Goal: Task Accomplishment & Management: Manage account settings

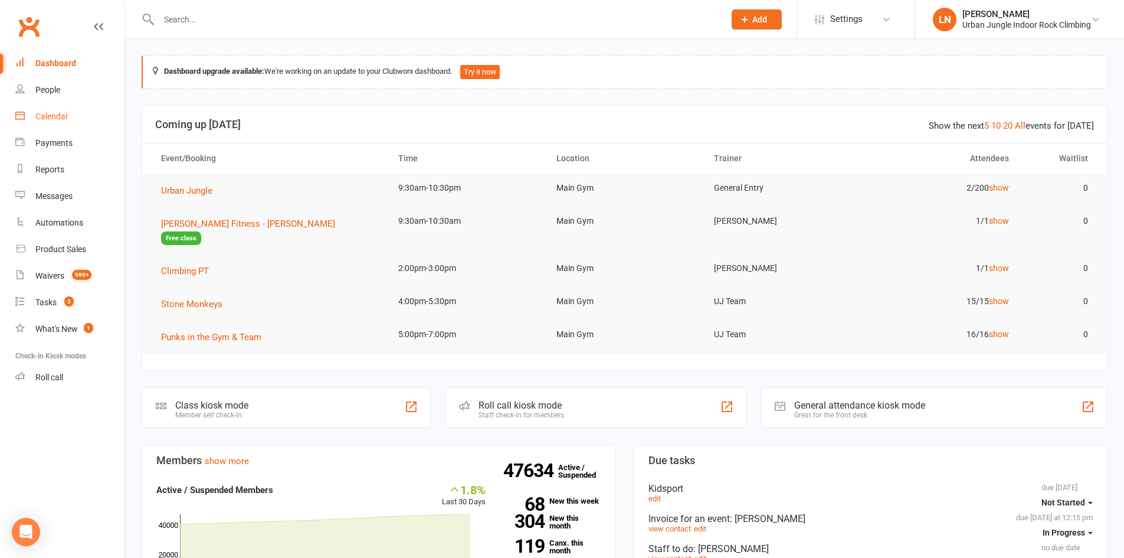
click at [78, 120] on link "Calendar" at bounding box center [69, 116] width 109 height 27
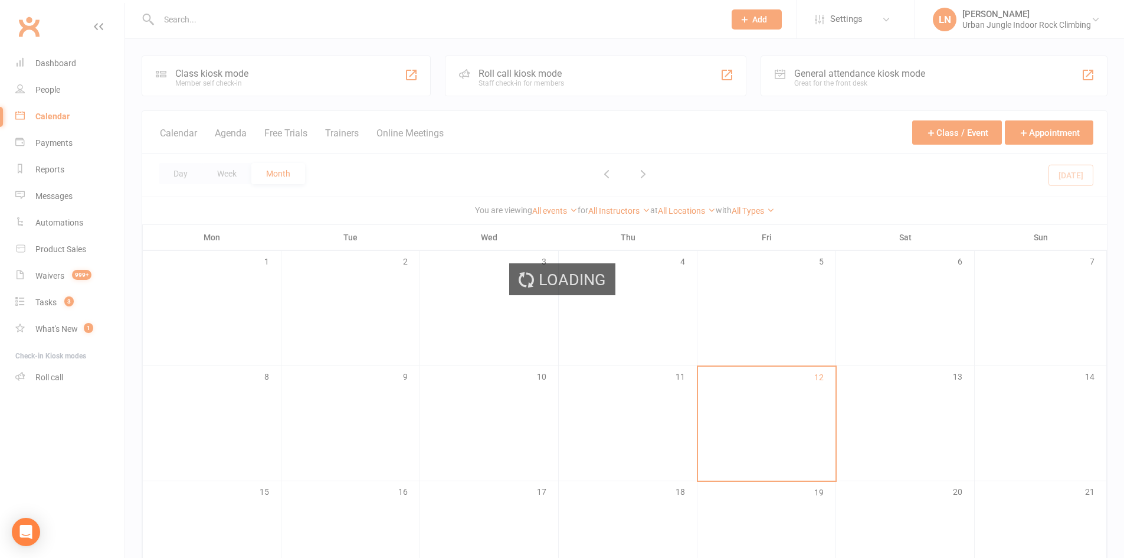
click at [73, 192] on div "Loading" at bounding box center [562, 279] width 1124 height 558
click at [70, 198] on div "Loading" at bounding box center [562, 279] width 1124 height 558
click at [69, 198] on div "Loading" at bounding box center [562, 279] width 1124 height 558
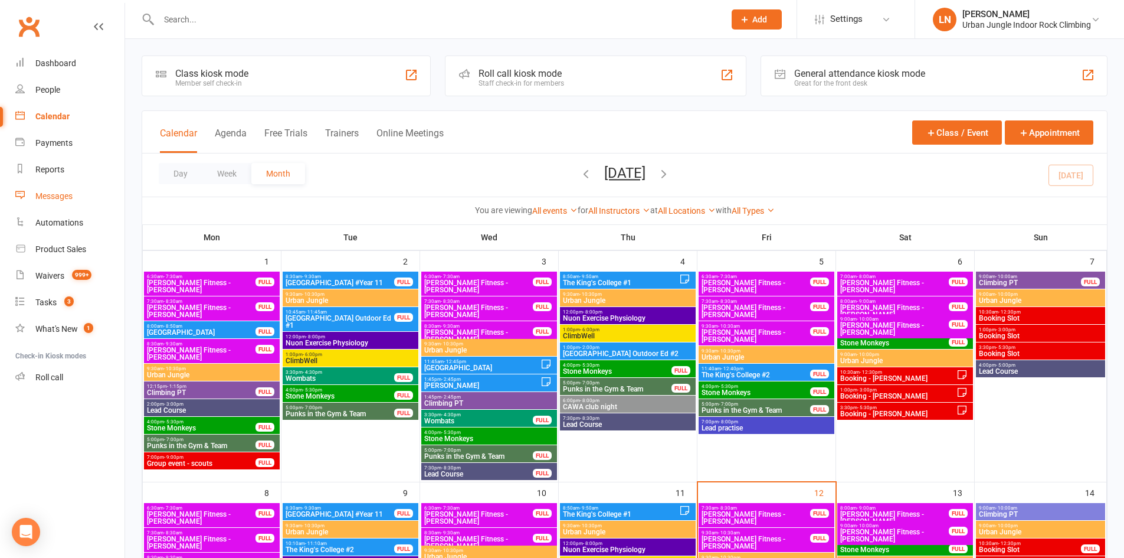
click at [54, 195] on div "Messages" at bounding box center [53, 195] width 37 height 9
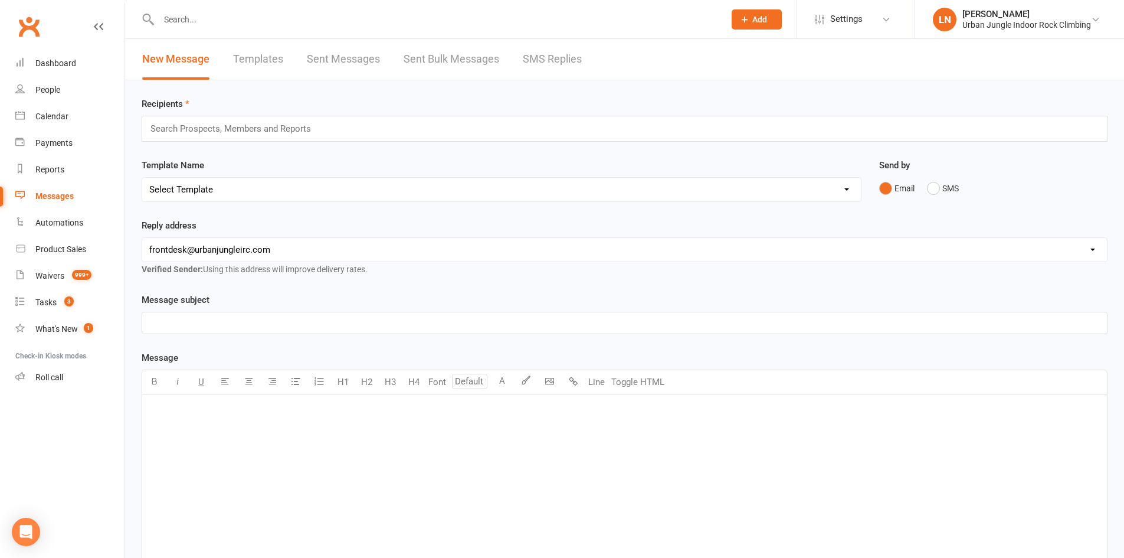
click at [253, 60] on link "Templates" at bounding box center [258, 59] width 50 height 41
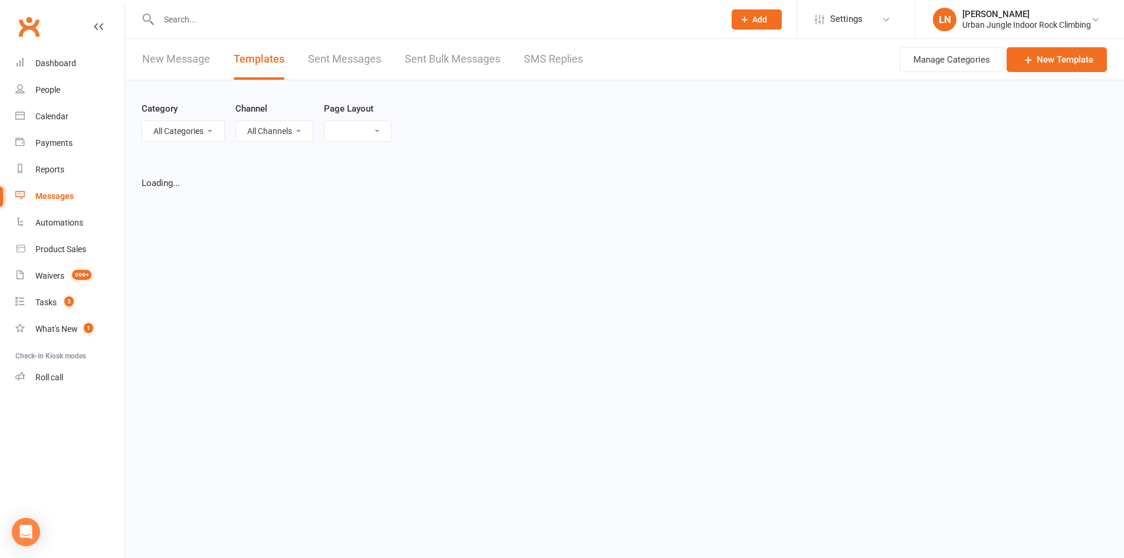
select select "grid"
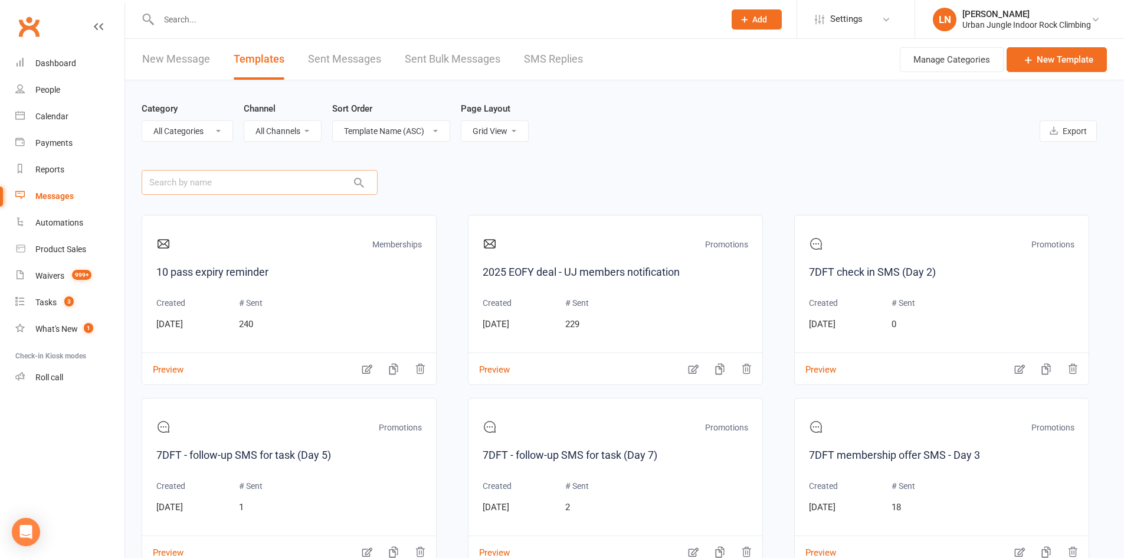
click at [260, 176] on input "text" at bounding box center [260, 182] width 236 height 25
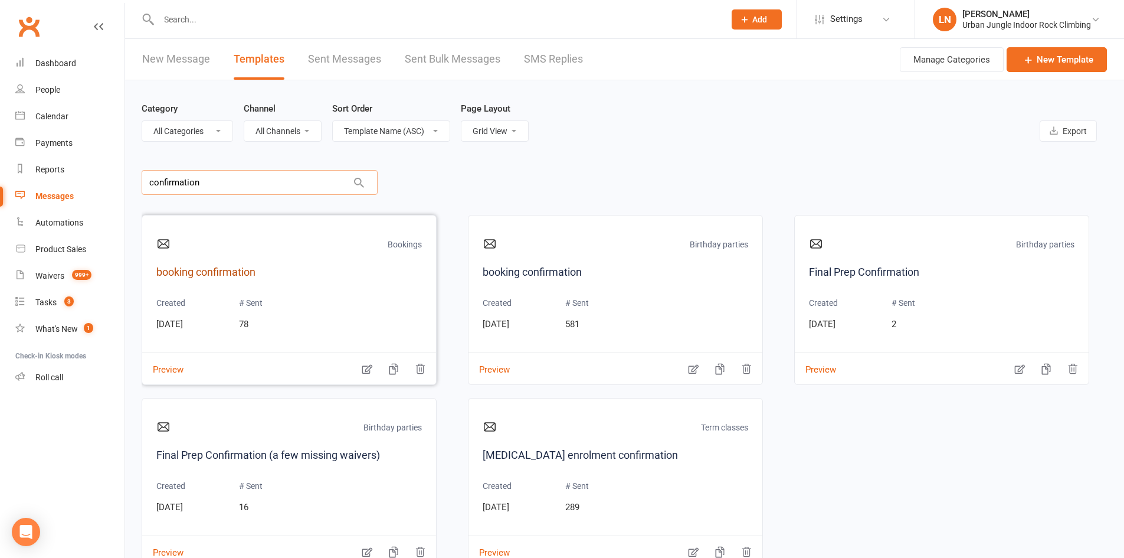
type input "confirmation"
click at [245, 266] on link "booking confirmation" at bounding box center [289, 272] width 266 height 17
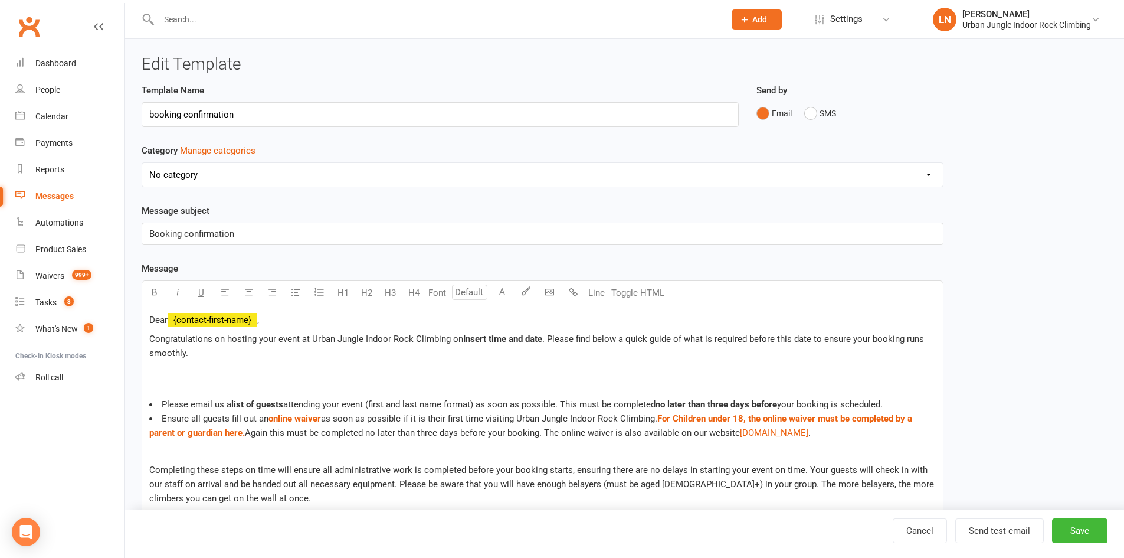
select select "6502"
select select "grid"
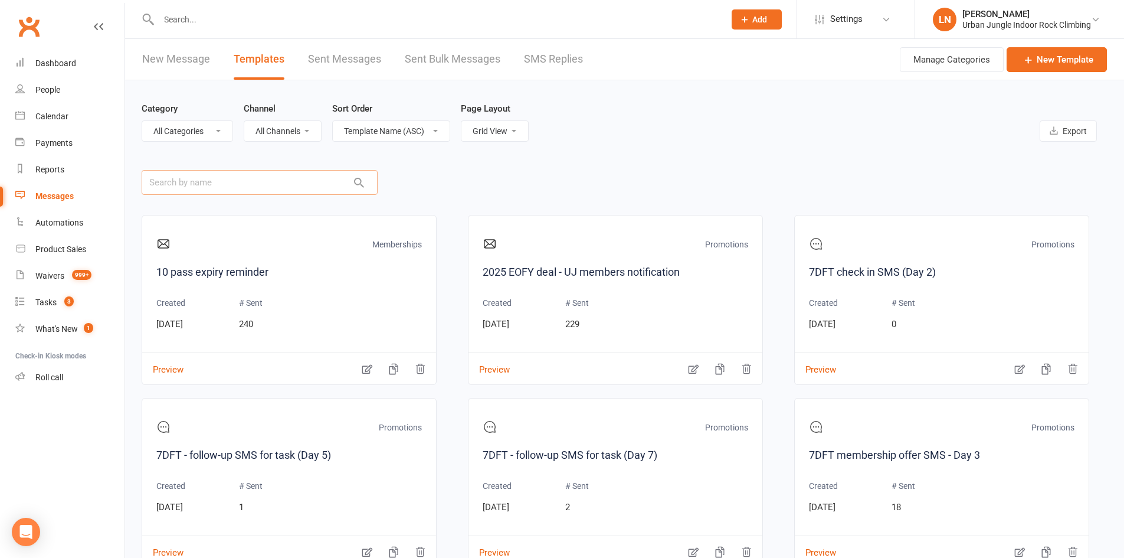
click at [232, 176] on input "text" at bounding box center [260, 182] width 236 height 25
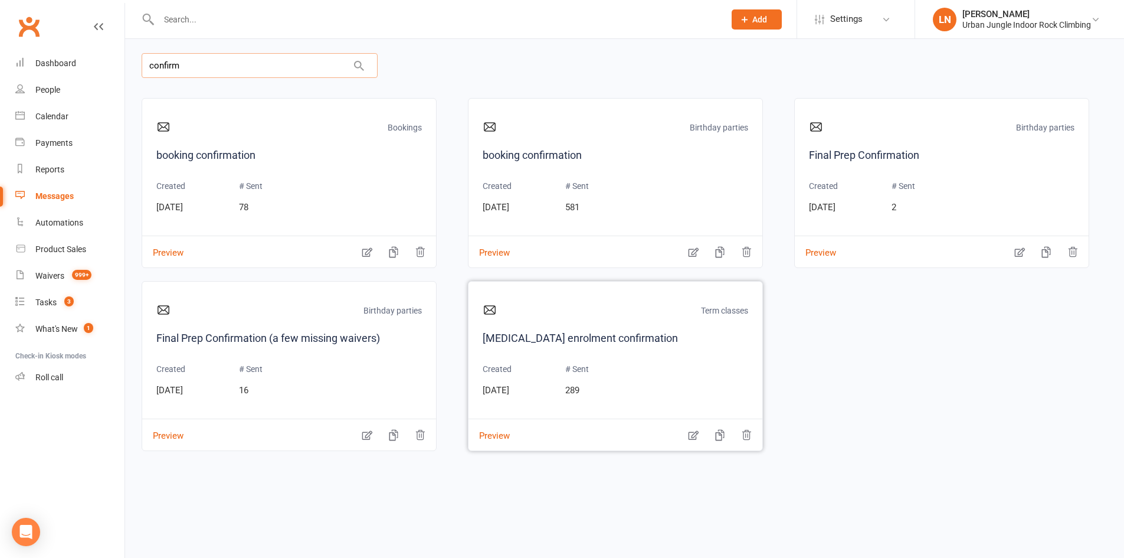
scroll to position [118, 0]
type input "confirm"
click at [555, 150] on link "booking confirmation" at bounding box center [616, 154] width 266 height 17
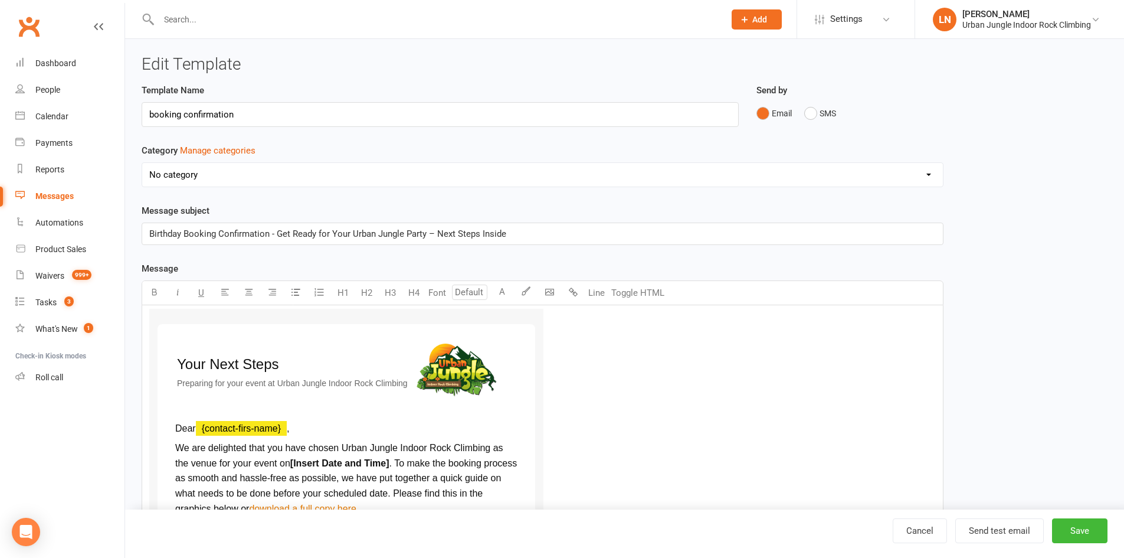
select select "6278"
drag, startPoint x: 253, startPoint y: 121, endPoint x: 0, endPoint y: 47, distance: 263.1
select select "grid"
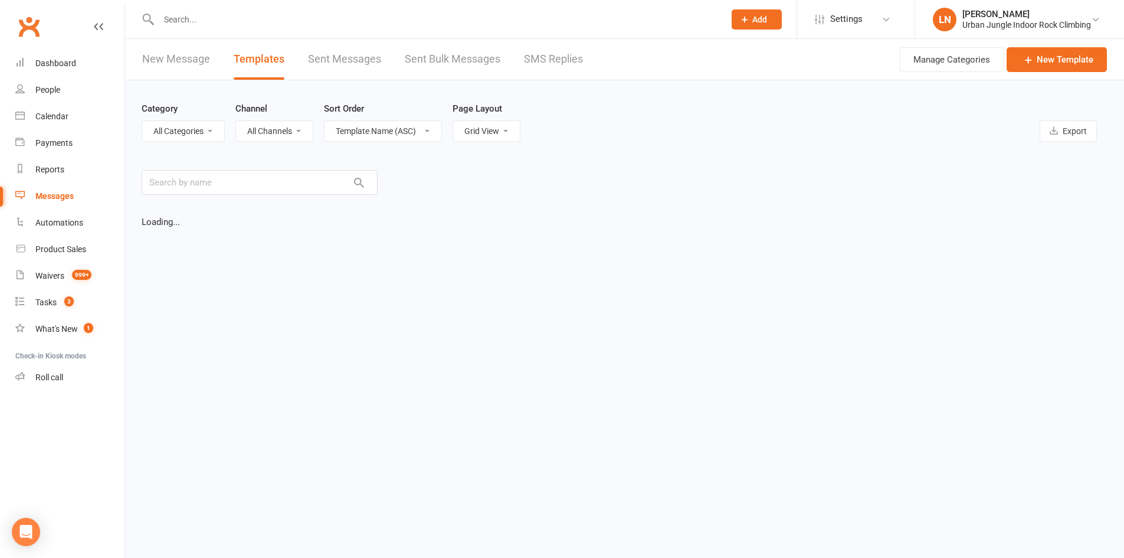
scroll to position [85, 0]
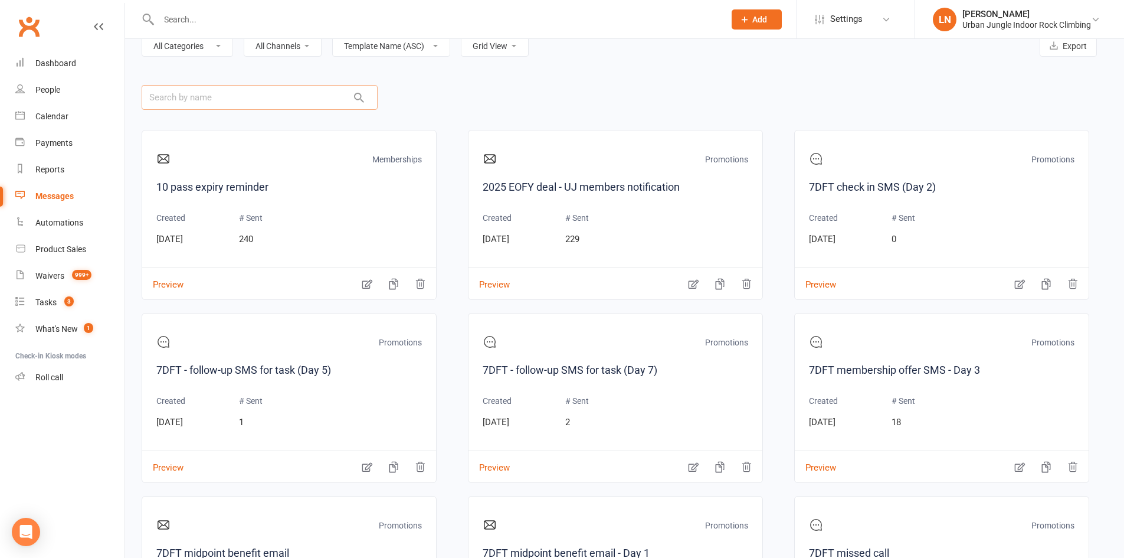
click at [250, 102] on input "text" at bounding box center [260, 97] width 236 height 25
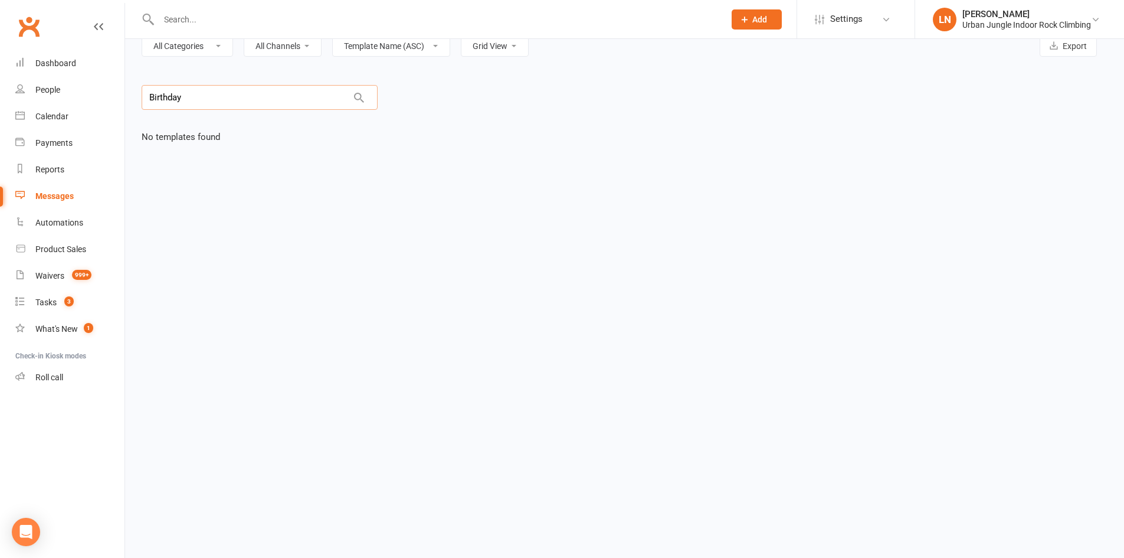
type input "Birthda"
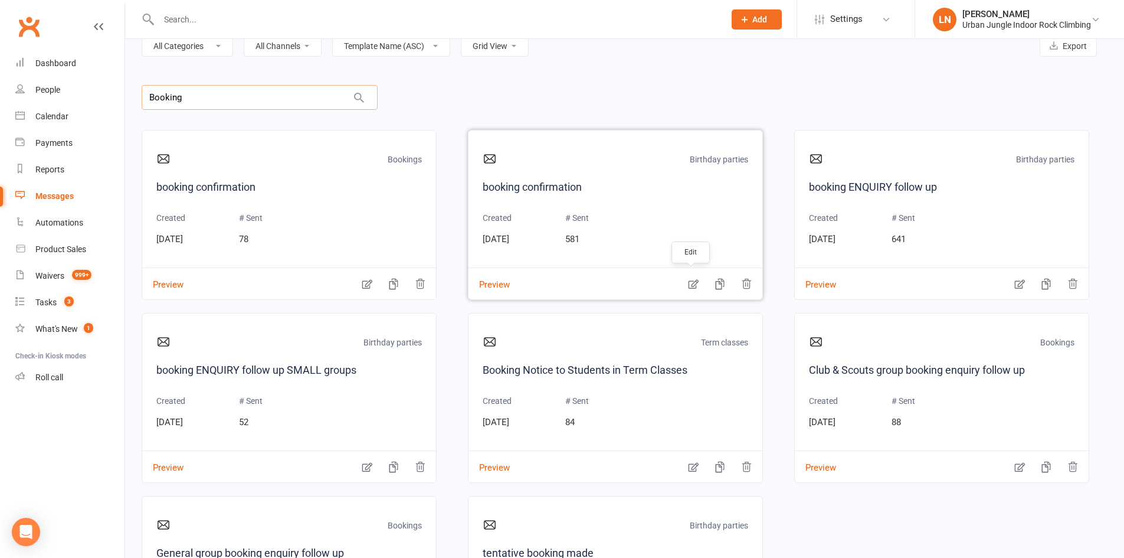
type input "Booking"
click at [690, 284] on icon "button" at bounding box center [694, 284] width 10 height 9
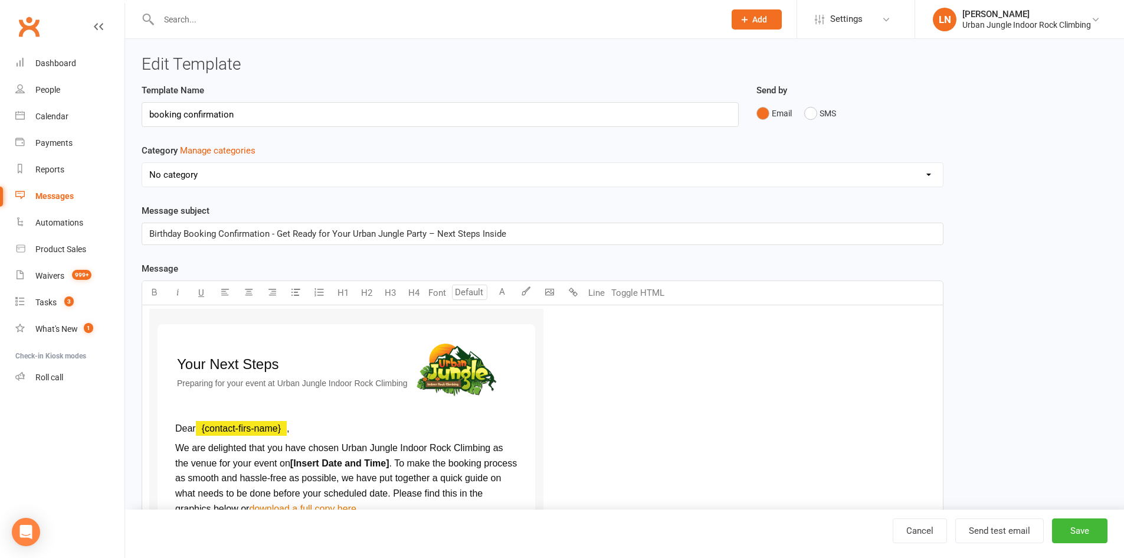
select select "6278"
click at [253, 425] on span "﻿ {contact-firs-name}" at bounding box center [241, 428] width 91 height 10
click at [257, 431] on span "﻿ {contact-firs-name}" at bounding box center [241, 428] width 91 height 10
click at [256, 430] on span "﻿ {contact-firs-name}" at bounding box center [241, 428] width 91 height 10
click at [253, 427] on span "﻿ {contact-firs-name}" at bounding box center [241, 428] width 91 height 10
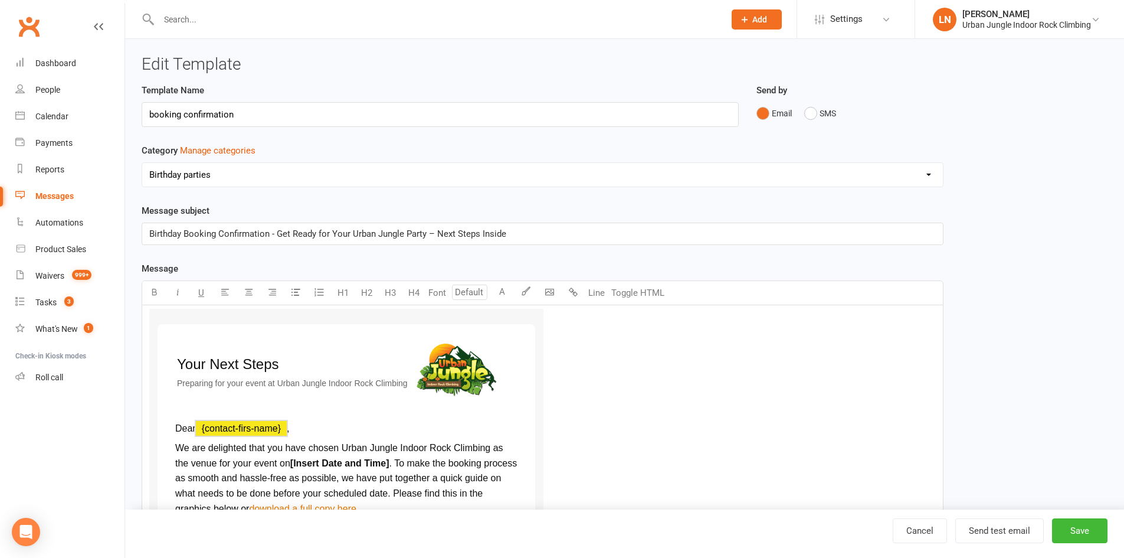
click at [253, 425] on span "﻿ {contact-firs-name}" at bounding box center [241, 428] width 91 height 10
drag, startPoint x: 257, startPoint y: 432, endPoint x: 264, endPoint y: 434, distance: 7.3
click at [260, 433] on p "Dear ﻿ {contact-firs-name} ," at bounding box center [346, 428] width 342 height 15
click at [266, 434] on p "Dear ﻿ {contact-firs-name} ," at bounding box center [346, 428] width 342 height 15
click at [255, 428] on span "﻿ {contact-firs-name}" at bounding box center [241, 428] width 91 height 10
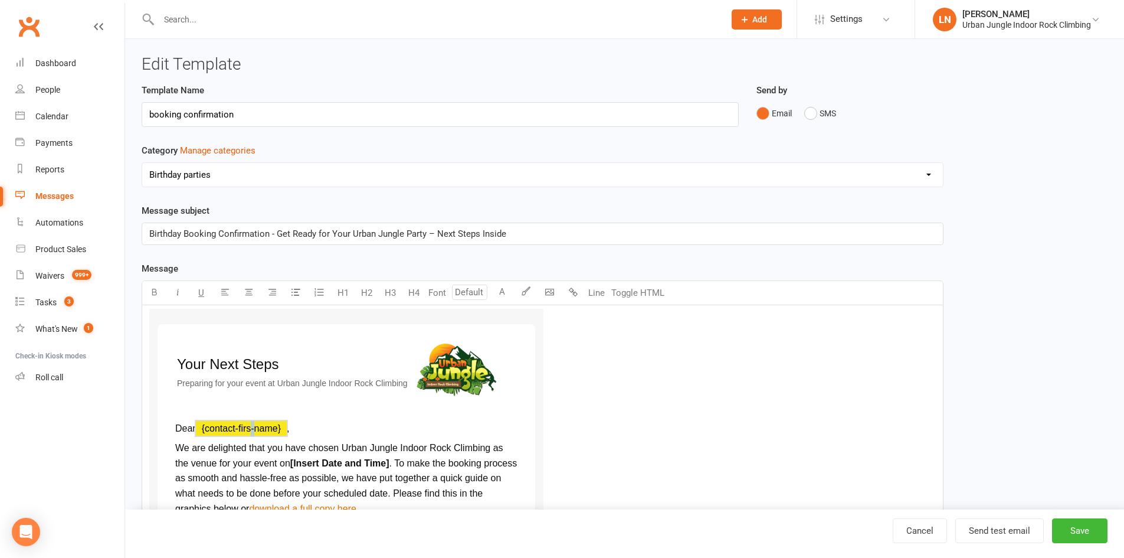
click at [254, 426] on span "﻿ {contact-firs-name}" at bounding box center [241, 428] width 91 height 10
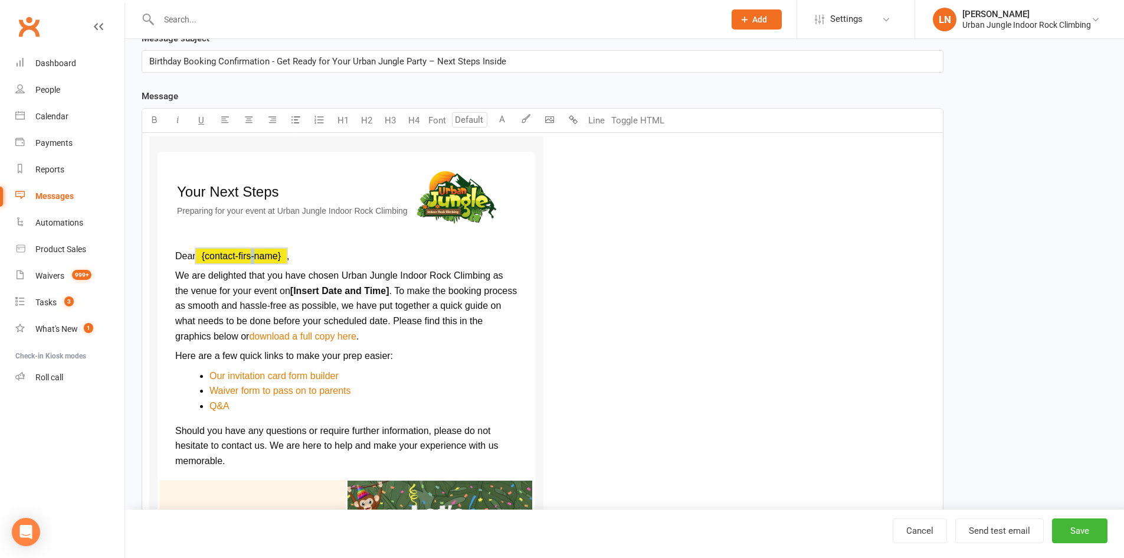
scroll to position [177, 0]
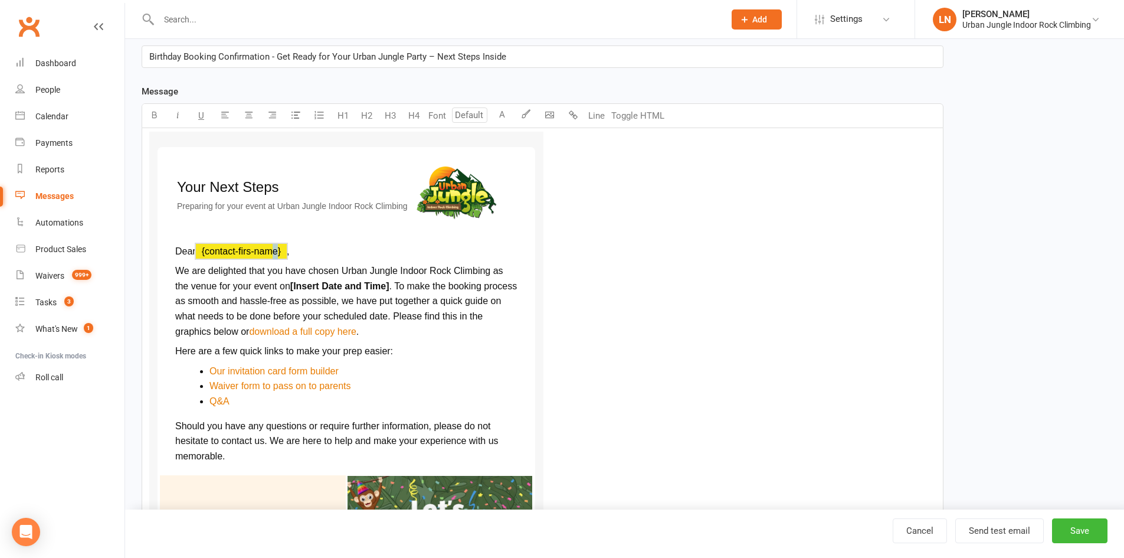
click at [276, 255] on span "﻿ {contact-firs-name}" at bounding box center [241, 251] width 91 height 10
click at [268, 249] on span "﻿ {contact-firs-name}" at bounding box center [241, 251] width 91 height 10
click at [256, 249] on span "﻿ {contact-firs-name}" at bounding box center [241, 251] width 91 height 10
click at [252, 250] on span "﻿ {contact-firs-name}" at bounding box center [241, 251] width 91 height 10
click at [247, 251] on span "﻿ {contact-firs-name}" at bounding box center [241, 251] width 91 height 10
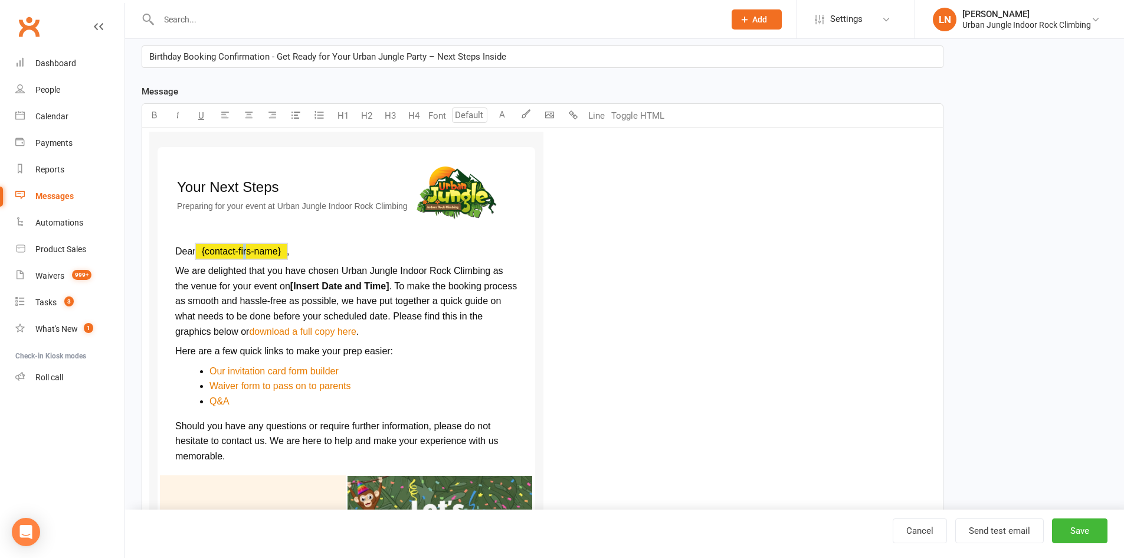
click at [249, 252] on span "﻿ {contact-firs-name}" at bounding box center [241, 251] width 91 height 10
click at [253, 250] on span "﻿ {contact-firs-name}" at bounding box center [241, 251] width 91 height 10
click at [255, 250] on span "﻿ {contact-firs-name}" at bounding box center [241, 251] width 91 height 10
drag, startPoint x: 300, startPoint y: 248, endPoint x: 222, endPoint y: 256, distance: 78.3
click at [222, 256] on p "Dear ﻿ {contact-firs-name} ," at bounding box center [346, 251] width 342 height 15
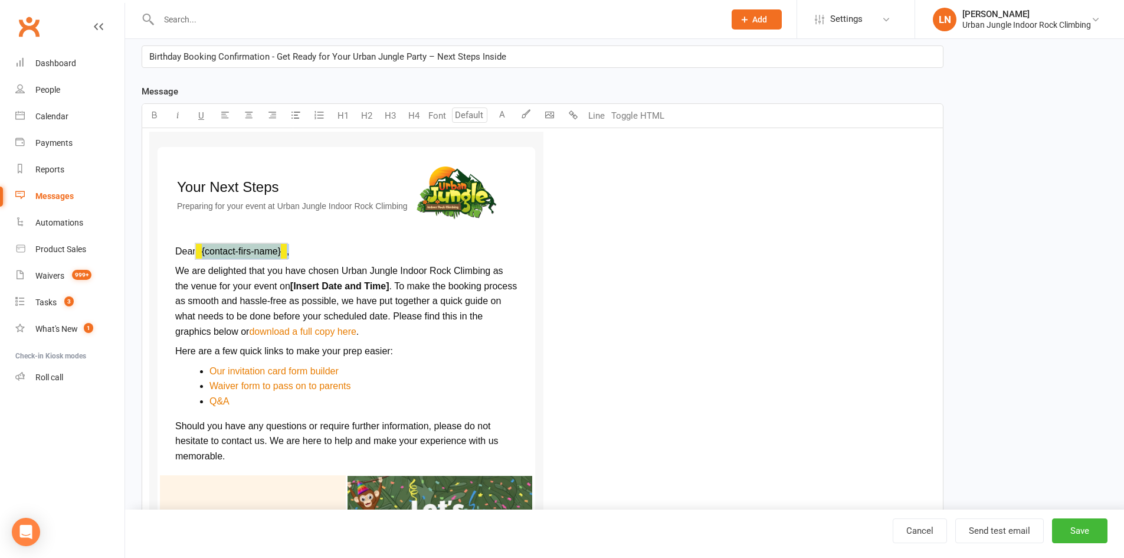
click at [292, 254] on p "Dear ﻿ {contact-firs-name} ," at bounding box center [346, 251] width 342 height 15
click at [257, 252] on span "﻿ {contact-firs-name}" at bounding box center [241, 251] width 91 height 10
click at [257, 251] on span "﻿ {contact-firs-name}" at bounding box center [241, 251] width 91 height 10
drag, startPoint x: 258, startPoint y: 251, endPoint x: 248, endPoint y: 246, distance: 11.4
click at [248, 246] on span "﻿ {contact-firs-name}" at bounding box center [241, 251] width 91 height 10
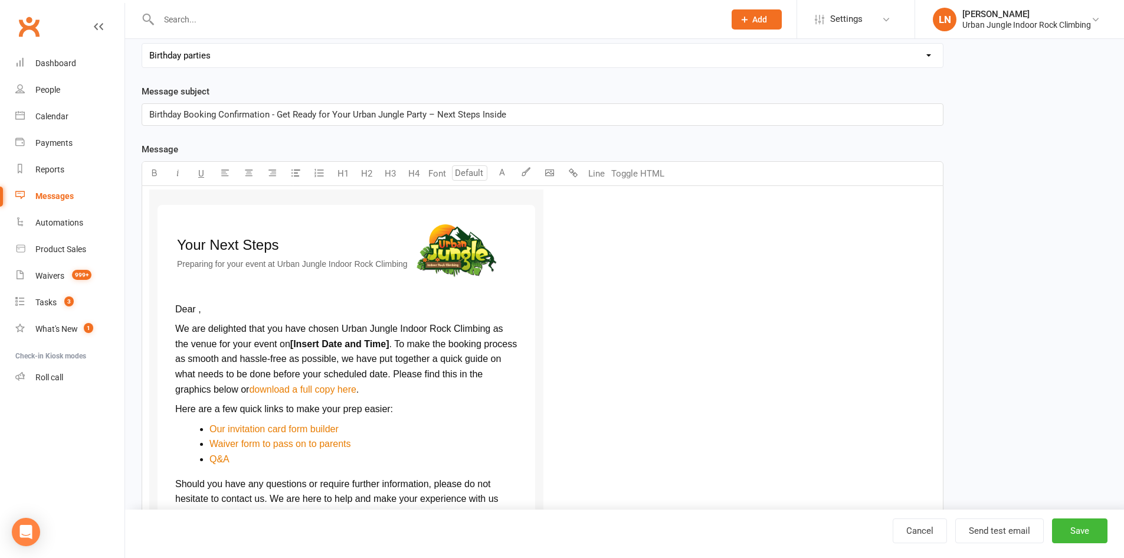
scroll to position [118, 0]
click at [601, 178] on button "Line" at bounding box center [597, 175] width 24 height 24
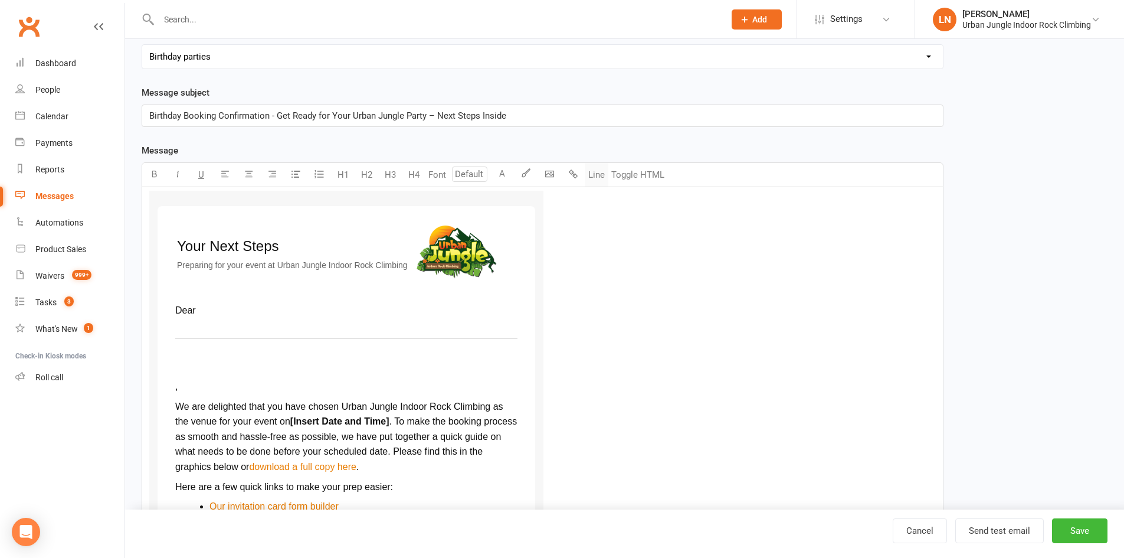
click at [599, 178] on button "Line" at bounding box center [597, 175] width 24 height 24
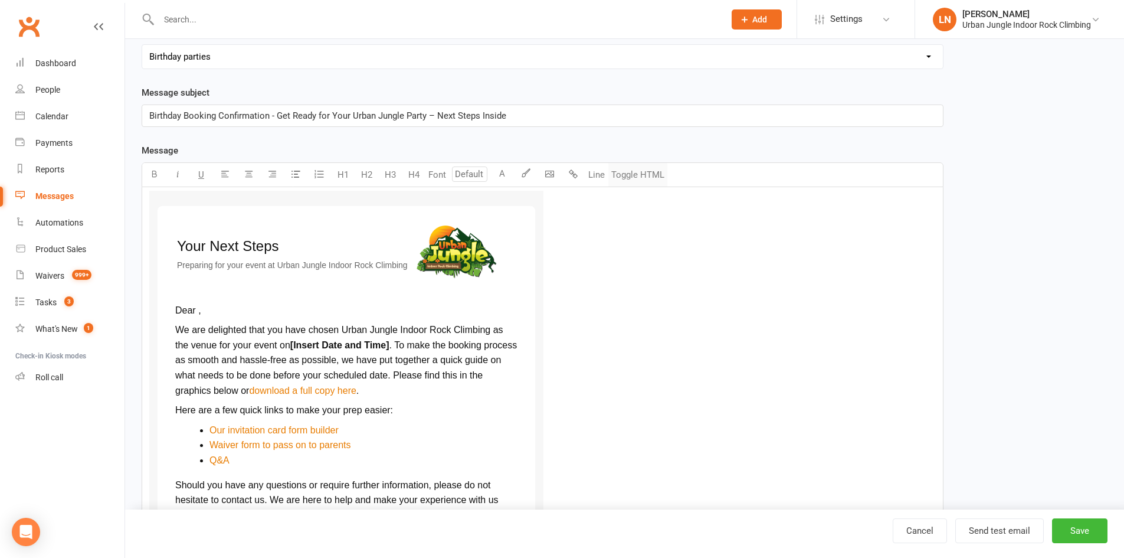
click at [644, 176] on button "Toggle HTML" at bounding box center [637, 175] width 59 height 24
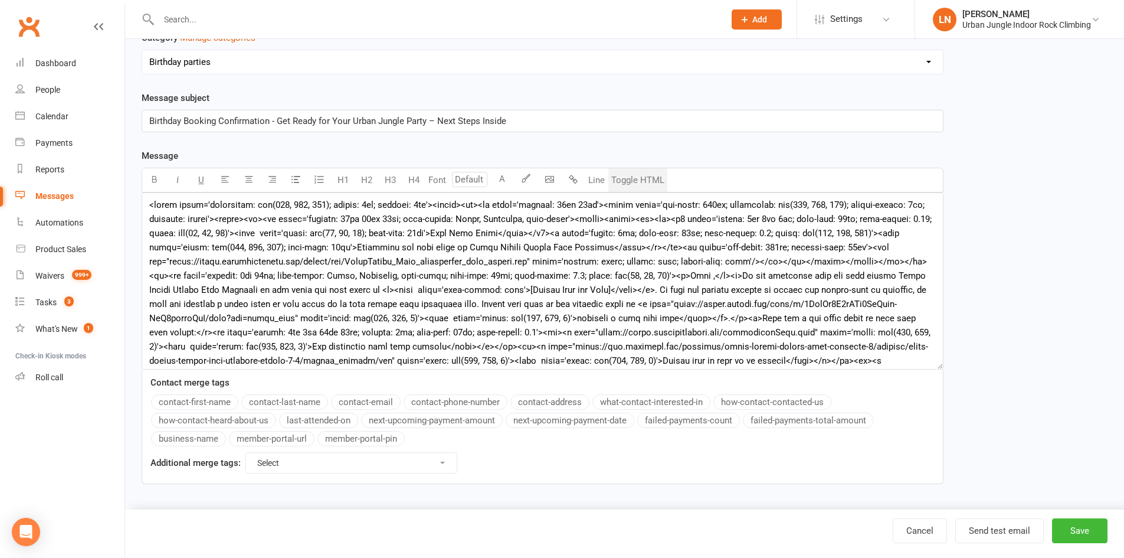
scroll to position [112, 0]
drag, startPoint x: 638, startPoint y: 177, endPoint x: 648, endPoint y: 186, distance: 13.4
click at [642, 181] on button "Toggle HTML" at bounding box center [637, 181] width 59 height 24
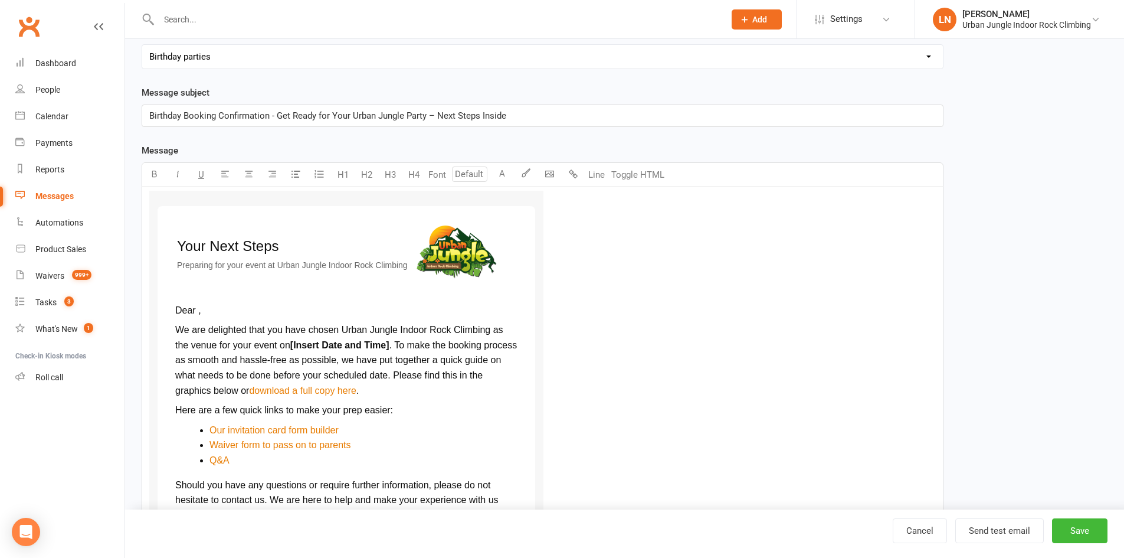
type input "24"
click at [198, 286] on td "Your Next Steps Preparing for your event at Urban Jungle Indoor Rock Climbing ﻿" at bounding box center [346, 249] width 375 height 85
drag, startPoint x: 188, startPoint y: 297, endPoint x: 201, endPoint y: 304, distance: 14.0
click at [188, 297] on td "Dear , We are delighted that you have chosen Urban Jungle Indoor Rock Climbing …" at bounding box center [346, 412] width 375 height 239
click at [209, 311] on p "Dear ," at bounding box center [346, 310] width 342 height 15
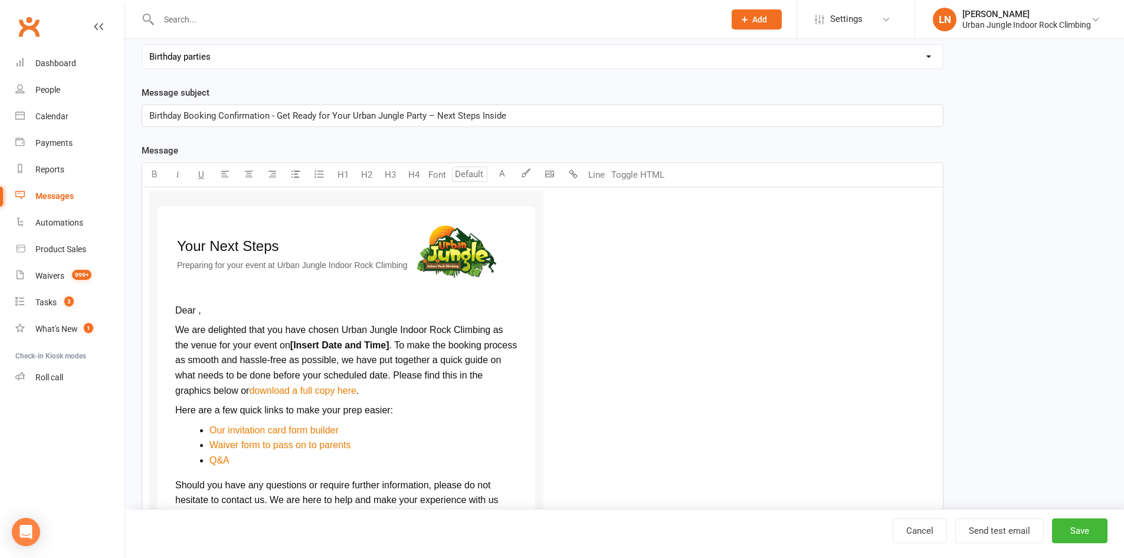
drag, startPoint x: 198, startPoint y: 312, endPoint x: 211, endPoint y: 325, distance: 19.2
click at [199, 313] on span "Dear ," at bounding box center [188, 310] width 26 height 10
click at [352, 176] on button "H1" at bounding box center [343, 175] width 24 height 24
click at [351, 176] on button "H1" at bounding box center [343, 175] width 24 height 24
click at [349, 176] on button "H1" at bounding box center [343, 175] width 24 height 24
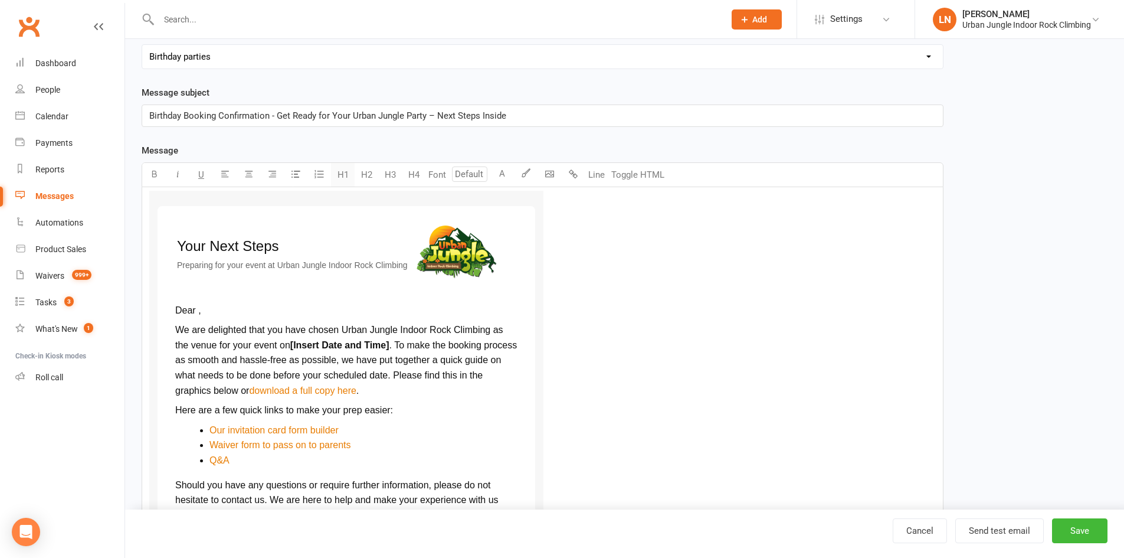
click at [349, 176] on button "H1" at bounding box center [343, 175] width 24 height 24
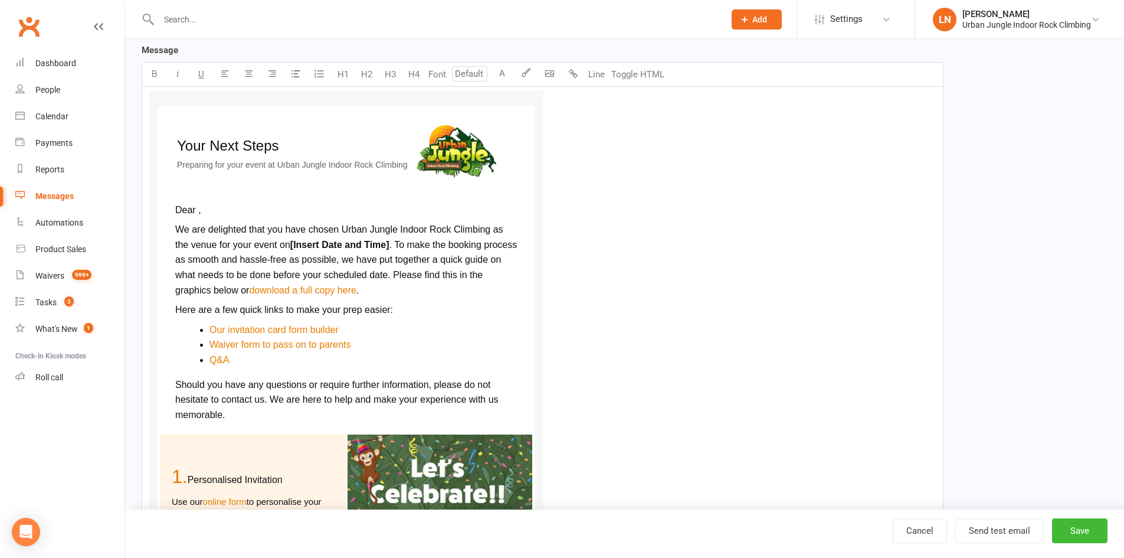
scroll to position [177, 0]
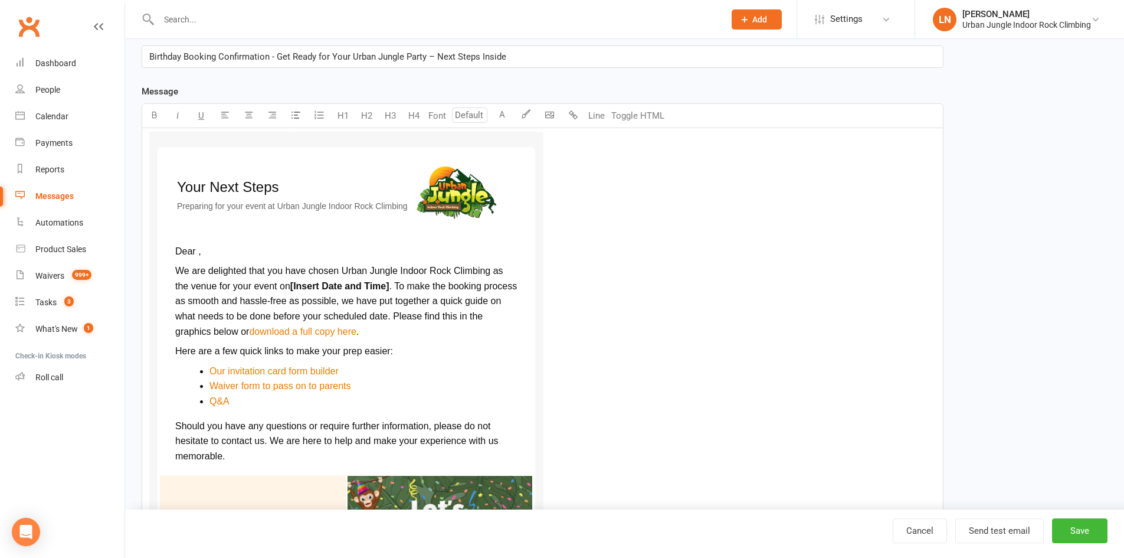
drag, startPoint x: 487, startPoint y: 190, endPoint x: 510, endPoint y: 247, distance: 60.9
drag, startPoint x: 510, startPoint y: 247, endPoint x: 57, endPoint y: 119, distance: 470.2
click at [58, 122] on link "Calendar" at bounding box center [69, 116] width 109 height 27
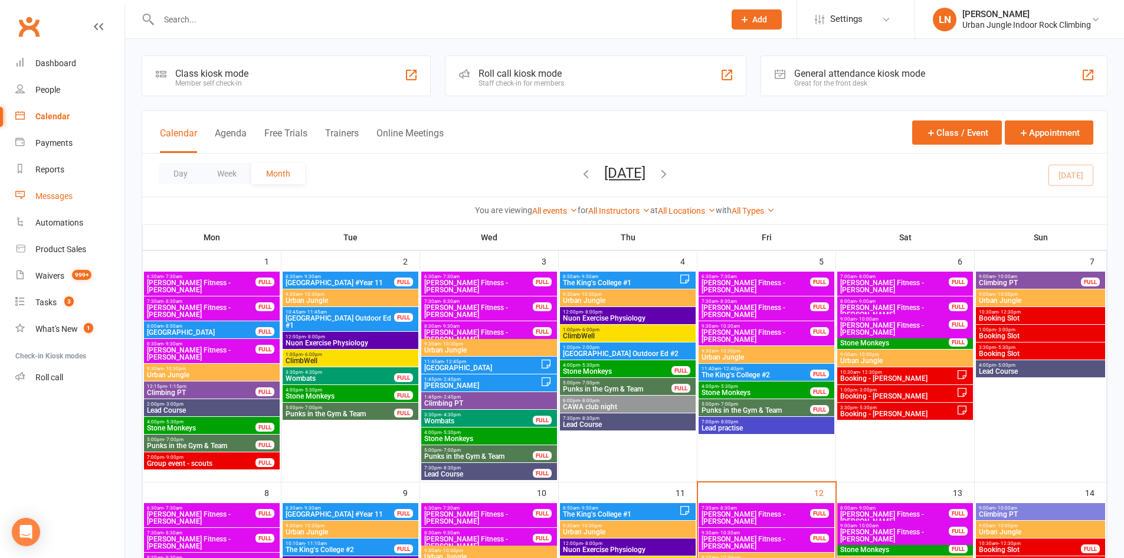
click at [57, 188] on link "Messages" at bounding box center [69, 196] width 109 height 27
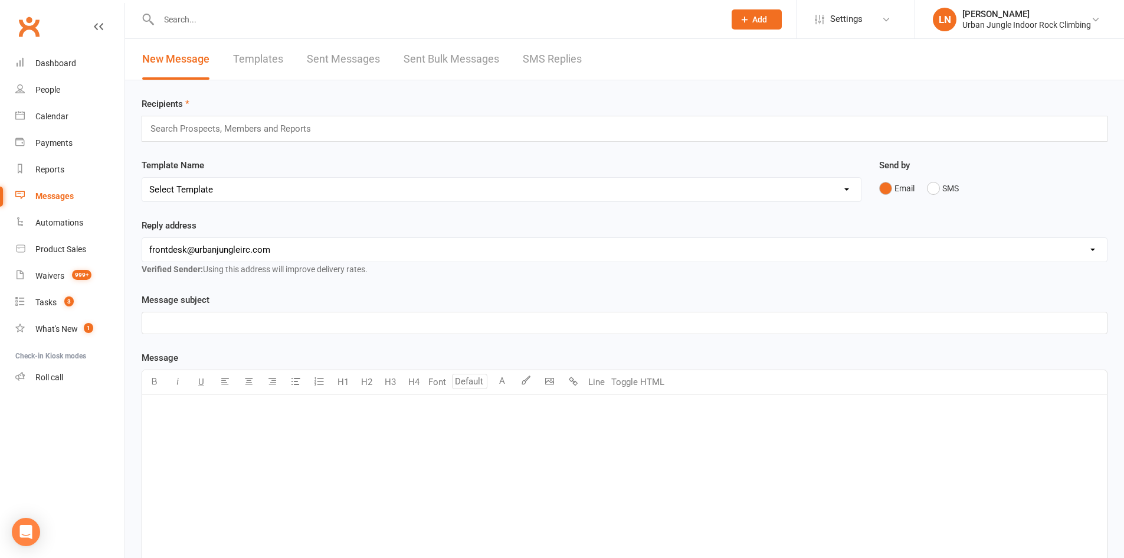
click at [284, 57] on div "New Message Templates Sent Messages Sent Bulk Messages SMS Replies" at bounding box center [362, 59] width 474 height 41
click at [248, 56] on link "Templates" at bounding box center [258, 59] width 50 height 41
select select "grid"
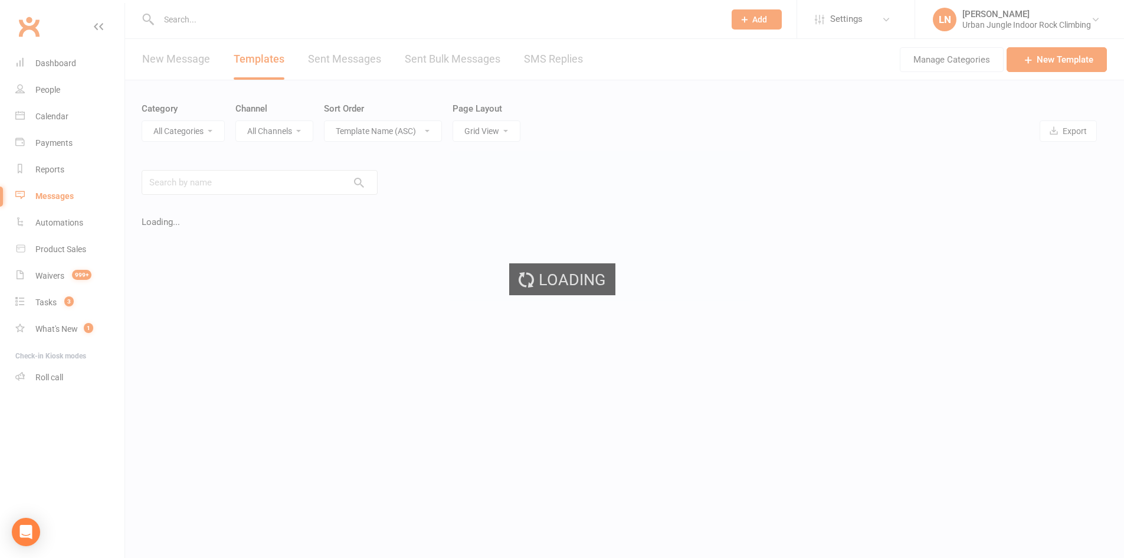
click at [248, 56] on div "Loading" at bounding box center [562, 279] width 1124 height 558
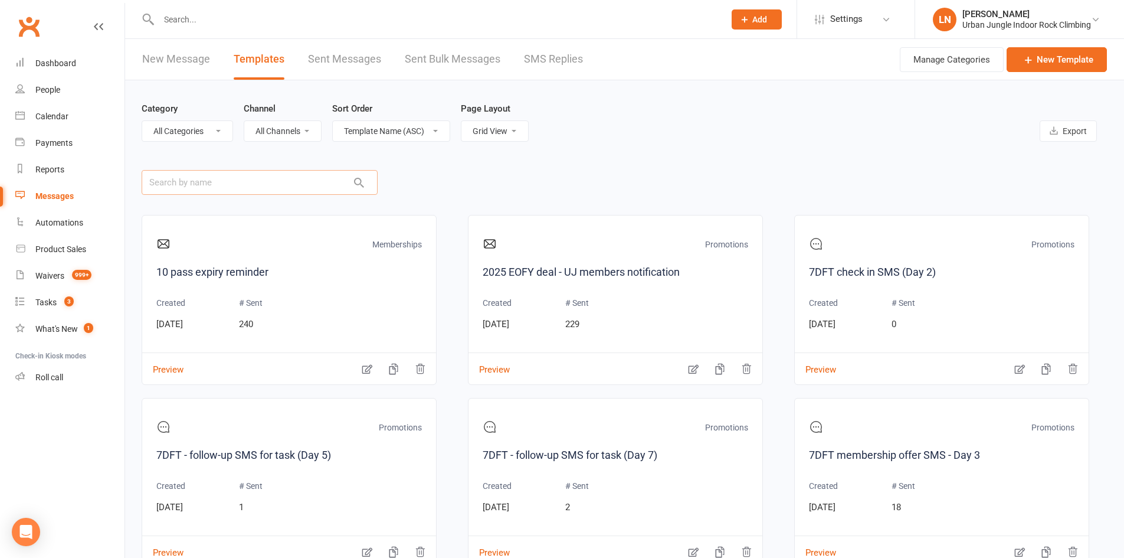
drag, startPoint x: 243, startPoint y: 178, endPoint x: 241, endPoint y: 165, distance: 12.5
click at [242, 169] on main "Category All Categories (No category) Birthday parties Bookings Courses General…" at bounding box center [625, 364] width 966 height 568
type input "birthday"
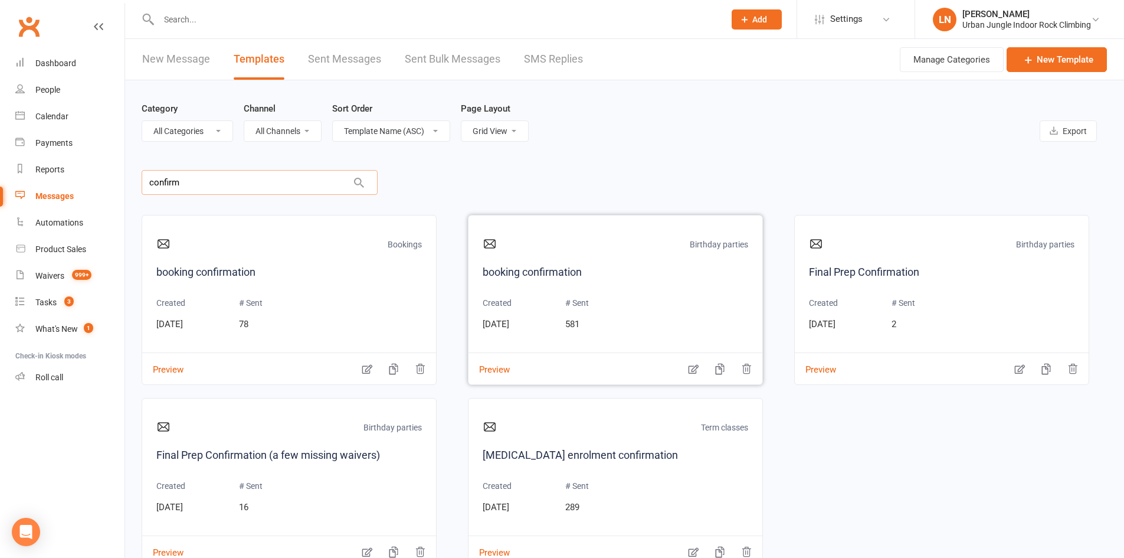
type input "confirm"
click at [473, 282] on div "Birthday parties booking confirmation Created [DATE] # Sent 581 Preview" at bounding box center [615, 300] width 295 height 170
click at [358, 368] on div "Preview" at bounding box center [289, 361] width 294 height 18
click at [363, 368] on icon "button" at bounding box center [367, 369] width 12 height 12
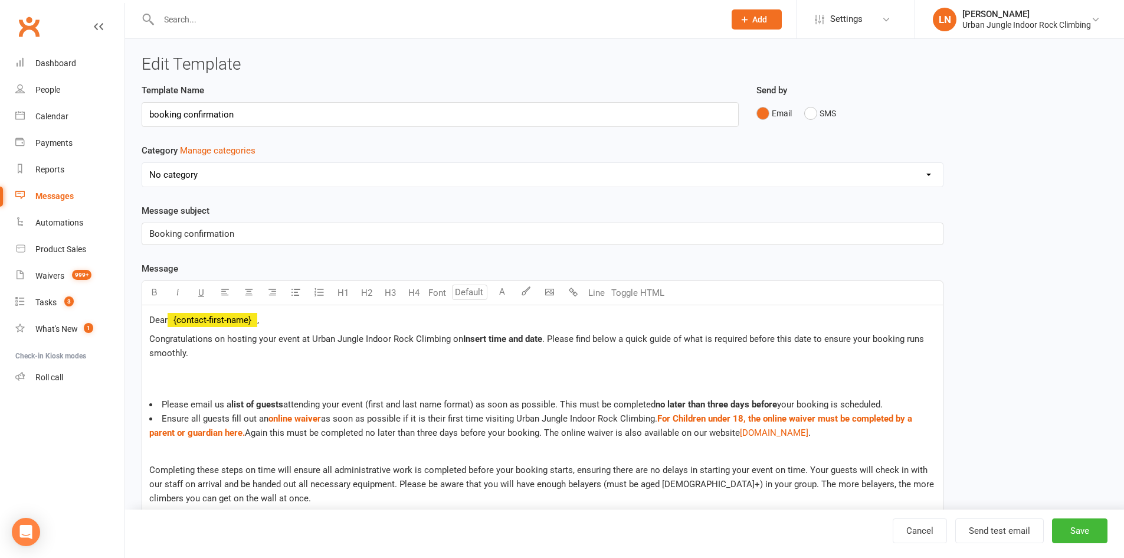
select select "6502"
click at [264, 317] on p "Dear ﻿ {contact-first-name} ," at bounding box center [542, 320] width 787 height 14
drag, startPoint x: 258, startPoint y: 320, endPoint x: 206, endPoint y: 315, distance: 52.1
click at [206, 315] on span "﻿ {contact-first-name}" at bounding box center [213, 320] width 90 height 11
click at [269, 303] on button "button" at bounding box center [272, 293] width 24 height 24
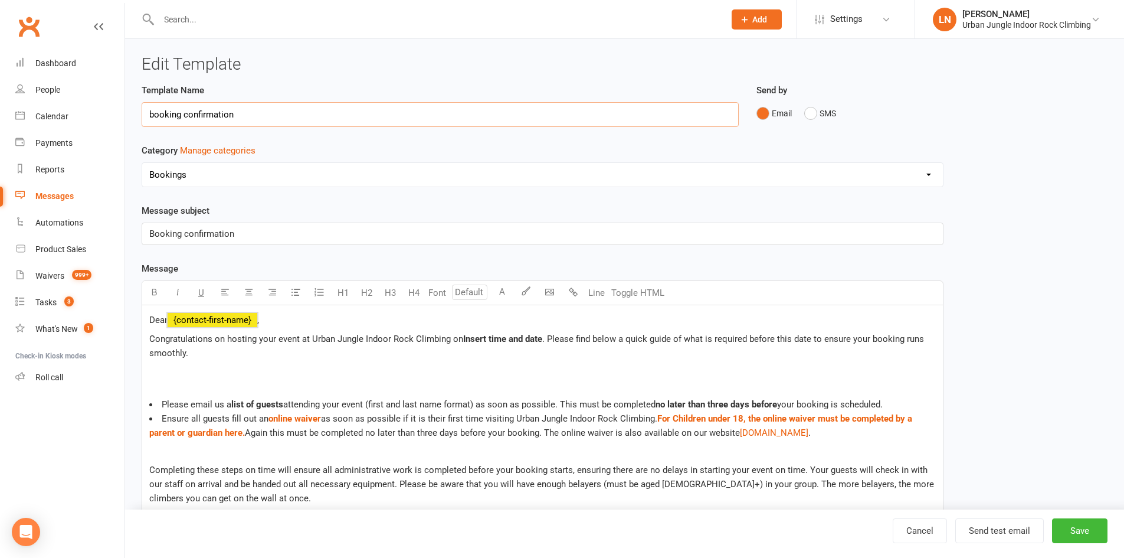
click at [221, 118] on input "booking confirmation" at bounding box center [440, 114] width 597 height 25
select select "grid"
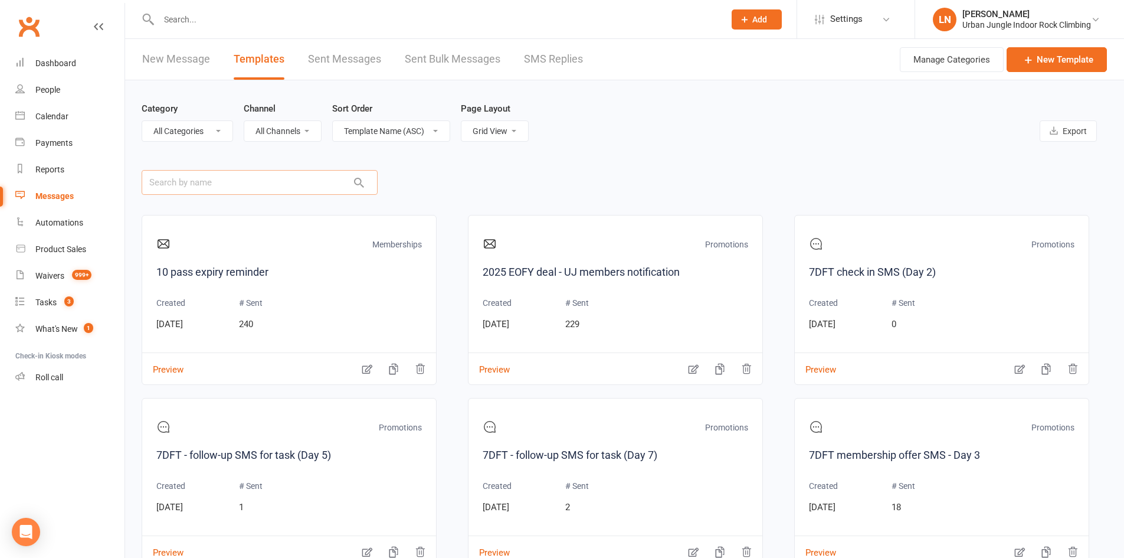
click at [186, 181] on input "text" at bounding box center [260, 182] width 236 height 25
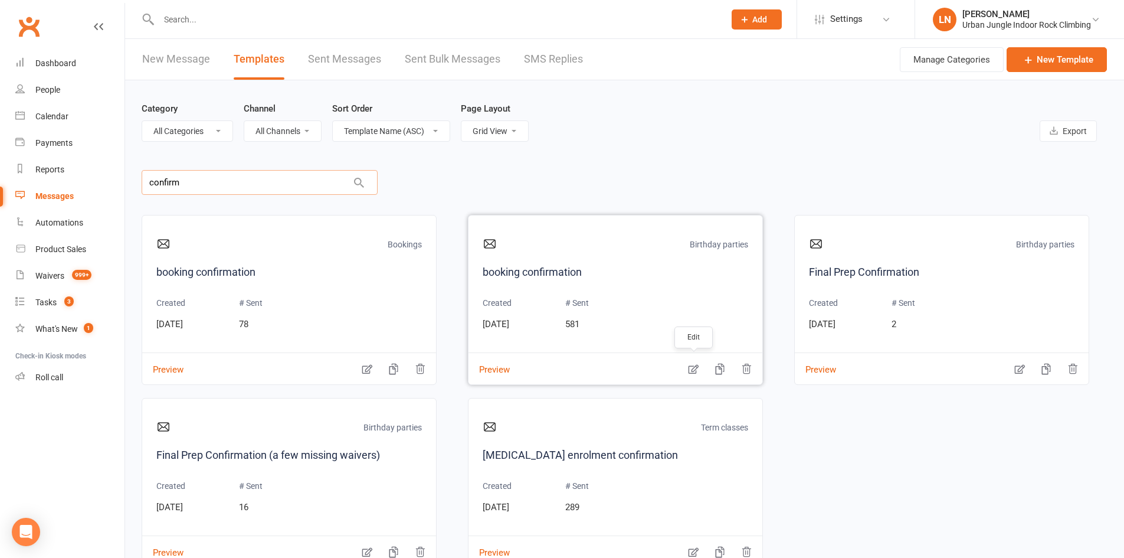
type input "confirm"
click at [689, 371] on icon "button" at bounding box center [694, 369] width 10 height 9
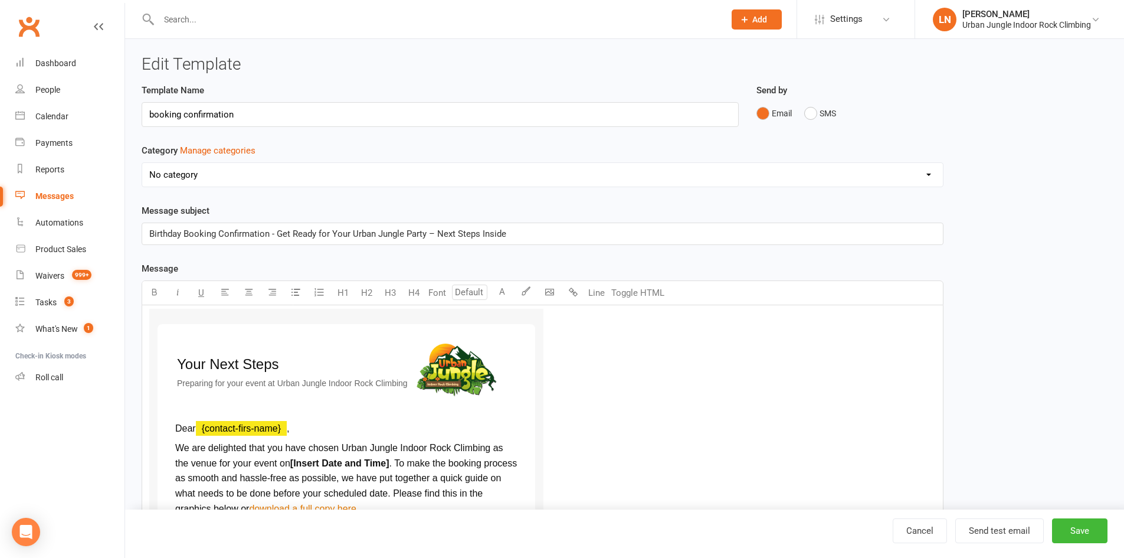
select select "6278"
click at [243, 435] on p "Dear ﻿ {contact-firs-name} ," at bounding box center [346, 428] width 342 height 15
click at [235, 421] on p "Dear ﻿ {contact-firs-name} ," at bounding box center [346, 428] width 342 height 15
click at [236, 421] on p "Dear ﻿ {contact-firs-name} ," at bounding box center [346, 428] width 342 height 15
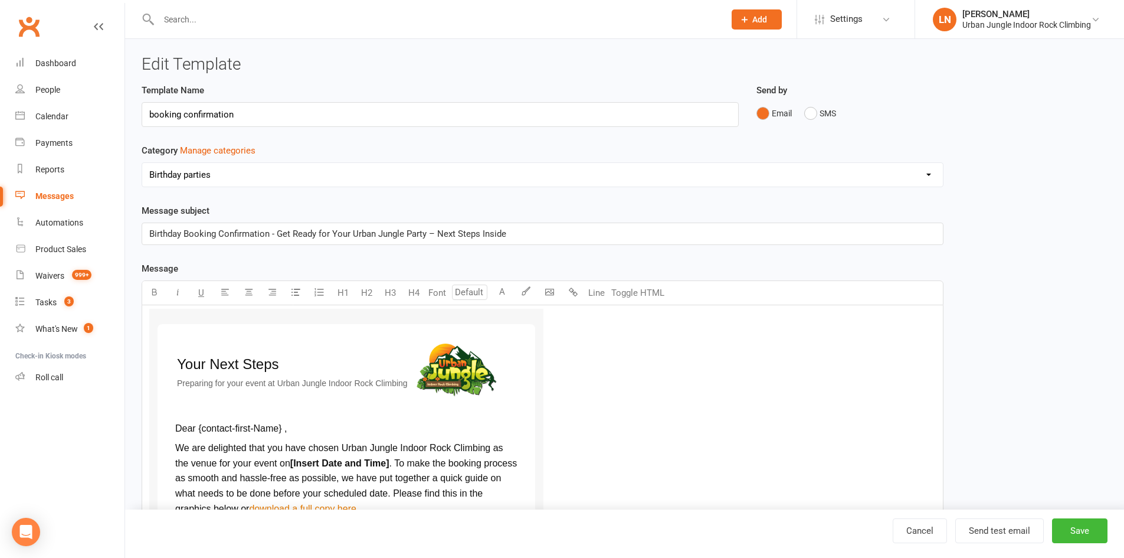
click at [238, 434] on p "Dear {contact-first-Name} ," at bounding box center [346, 428] width 342 height 15
click at [253, 423] on span "Dear {contact-first-Name} ," at bounding box center [231, 428] width 112 height 10
click at [304, 421] on p "Dear {contact-first-Name} ," at bounding box center [346, 428] width 342 height 15
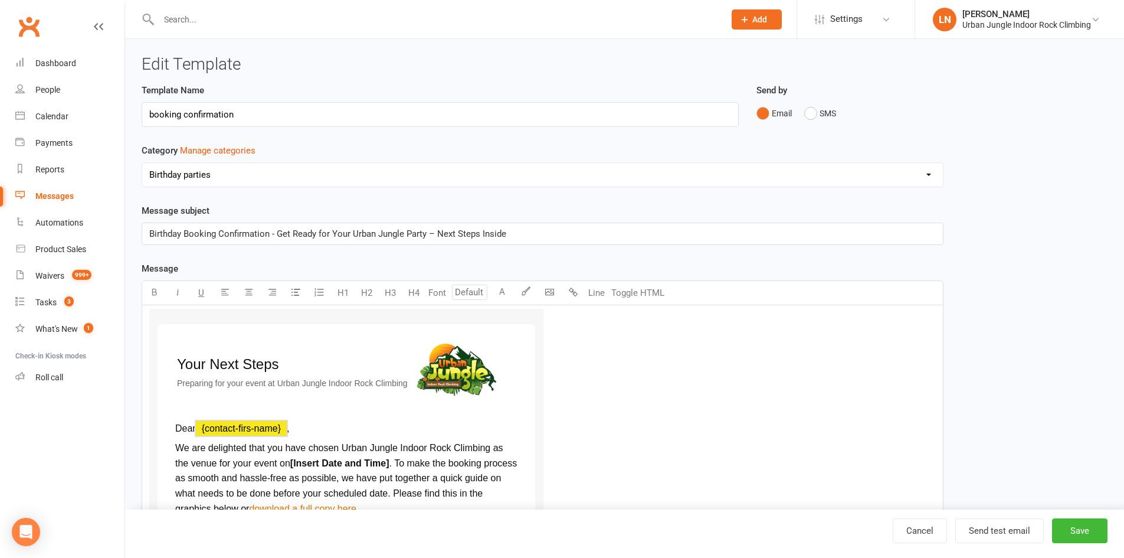
click at [281, 429] on span "﻿ {contact-firs-name}" at bounding box center [241, 428] width 91 height 10
click at [283, 429] on span "﻿ {contact-firs-name}" at bounding box center [241, 428] width 91 height 10
click at [282, 429] on span "﻿ {contact-firs-name}" at bounding box center [241, 428] width 91 height 10
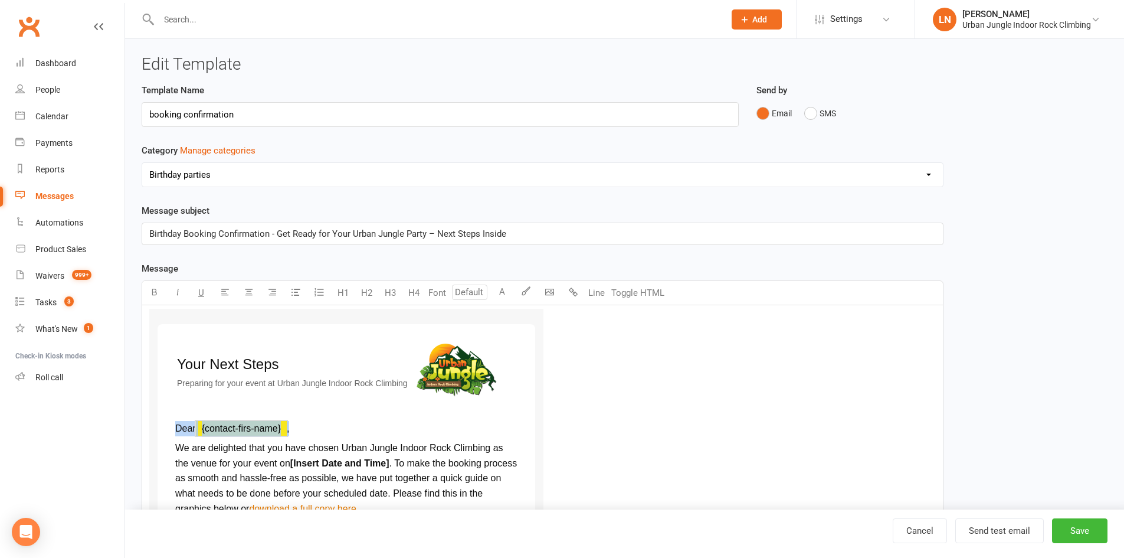
click at [274, 430] on span "﻿ {contact-firs-name}" at bounding box center [241, 428] width 91 height 10
click at [648, 291] on button "Toggle HTML" at bounding box center [637, 293] width 59 height 24
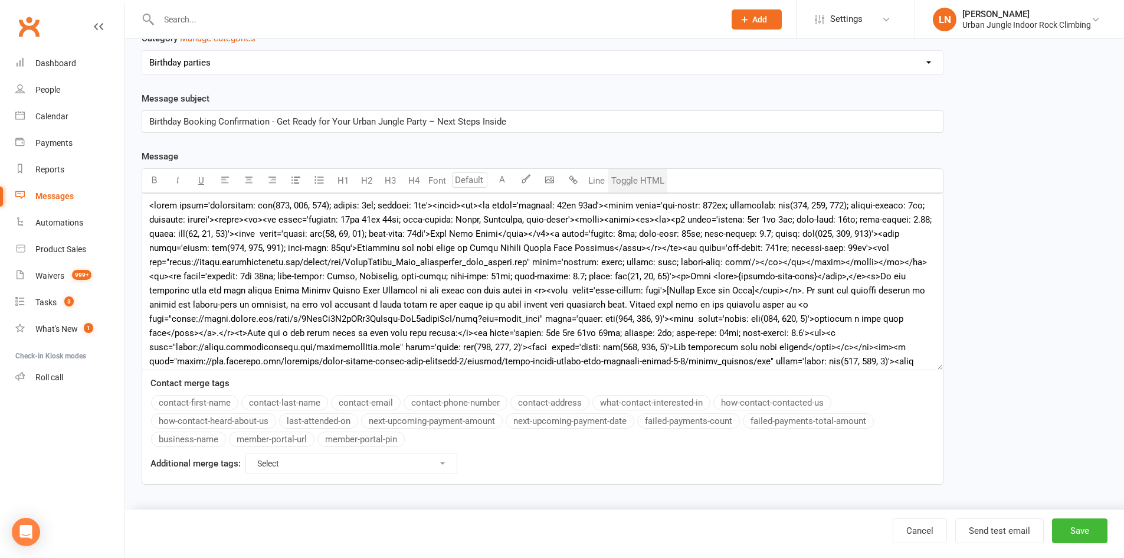
click at [635, 175] on button "Toggle HTML" at bounding box center [637, 181] width 59 height 24
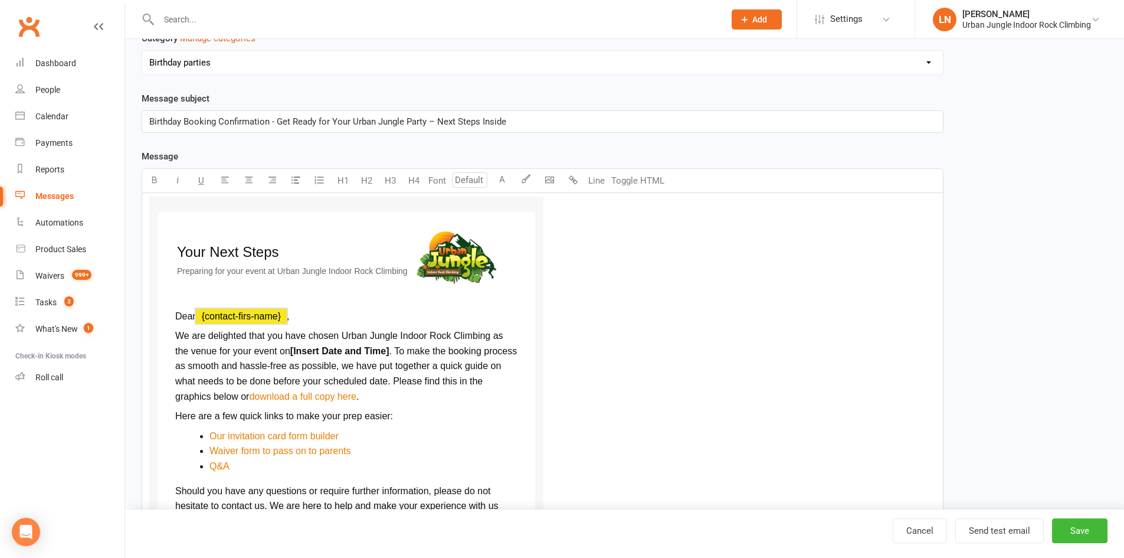
click at [281, 313] on span "﻿ {contact-firs-name}" at bounding box center [241, 316] width 91 height 10
click at [281, 315] on span "﻿ {contact-firs-name}" at bounding box center [241, 316] width 91 height 10
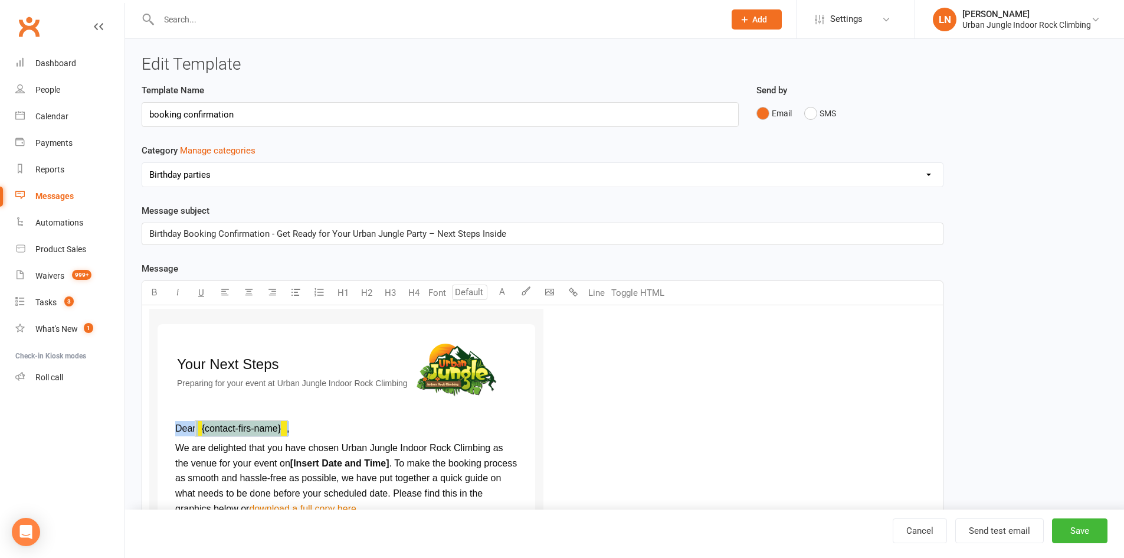
drag, startPoint x: 289, startPoint y: 415, endPoint x: 279, endPoint y: 431, distance: 18.0
click at [289, 416] on td "Dear ﻿ {contact-firs-name} , We are delighted that you have chosen Urban Jungle…" at bounding box center [346, 530] width 375 height 239
click at [277, 432] on span "﻿ {contact-firs-name}" at bounding box center [241, 428] width 91 height 10
click at [273, 430] on span "﻿ {contact-firs-name}" at bounding box center [241, 428] width 91 height 10
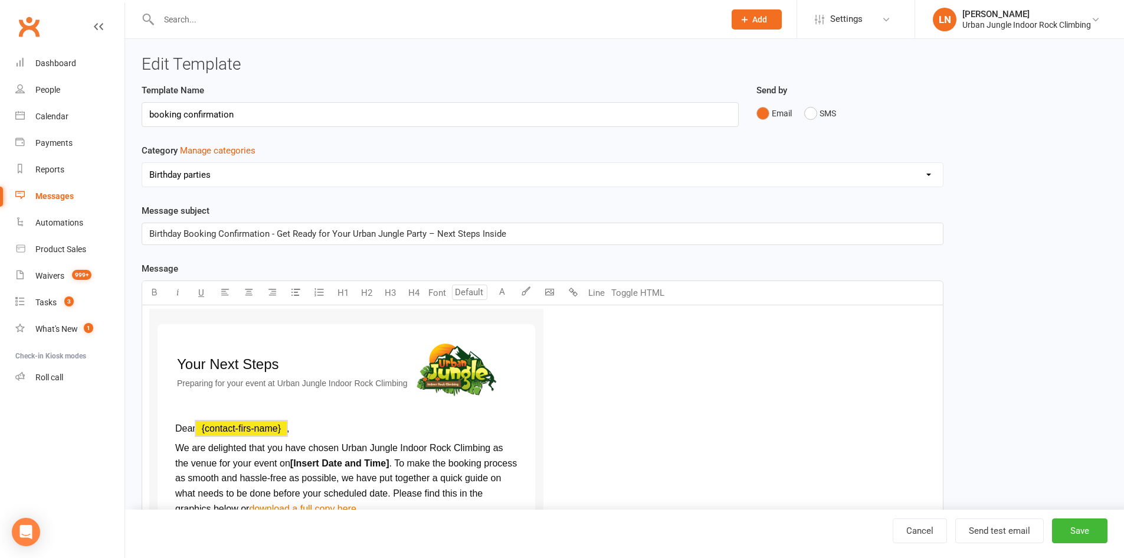
drag, startPoint x: 250, startPoint y: 427, endPoint x: 233, endPoint y: 427, distance: 17.1
click at [233, 427] on span "﻿ {contact-firs-name}" at bounding box center [241, 428] width 91 height 10
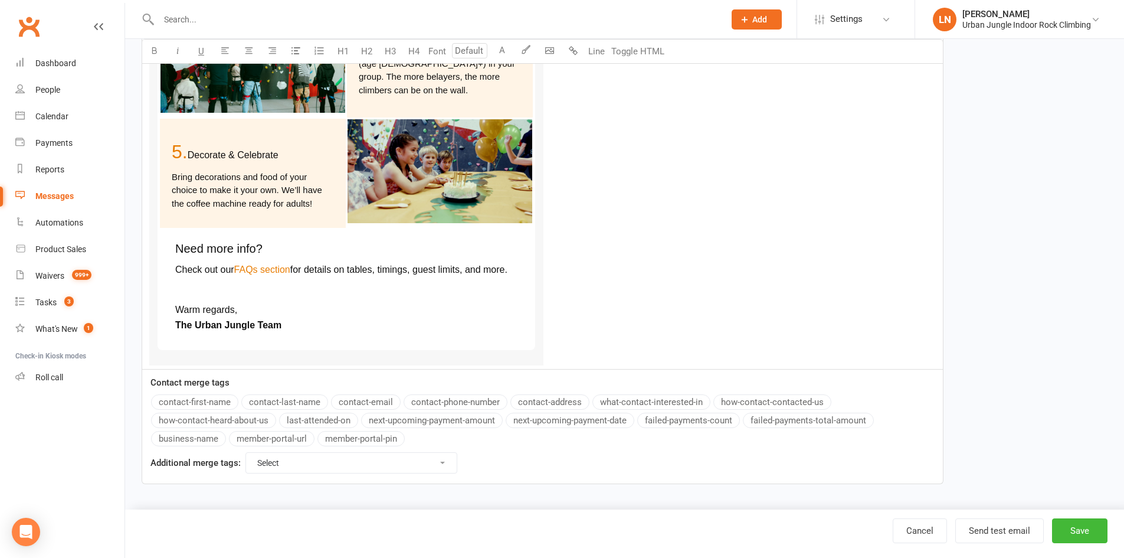
scroll to position [149, 0]
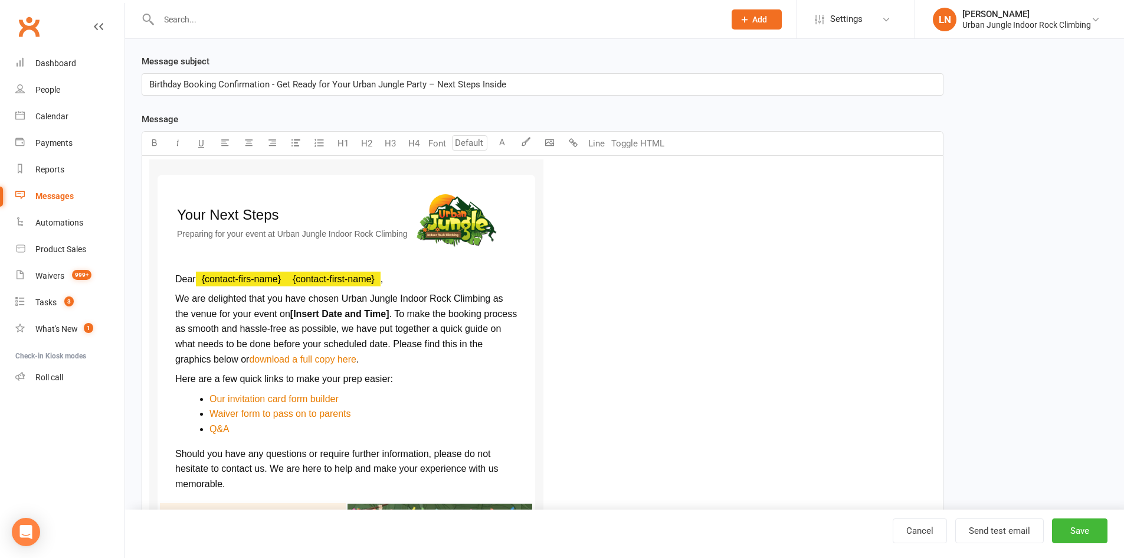
click at [291, 279] on span "﻿ {contact-first-name}" at bounding box center [334, 279] width 94 height 10
click at [281, 284] on p "Dear ﻿ {contact-firs-name} ﻿ ﻿ {contact-first-name} ," at bounding box center [346, 278] width 342 height 15
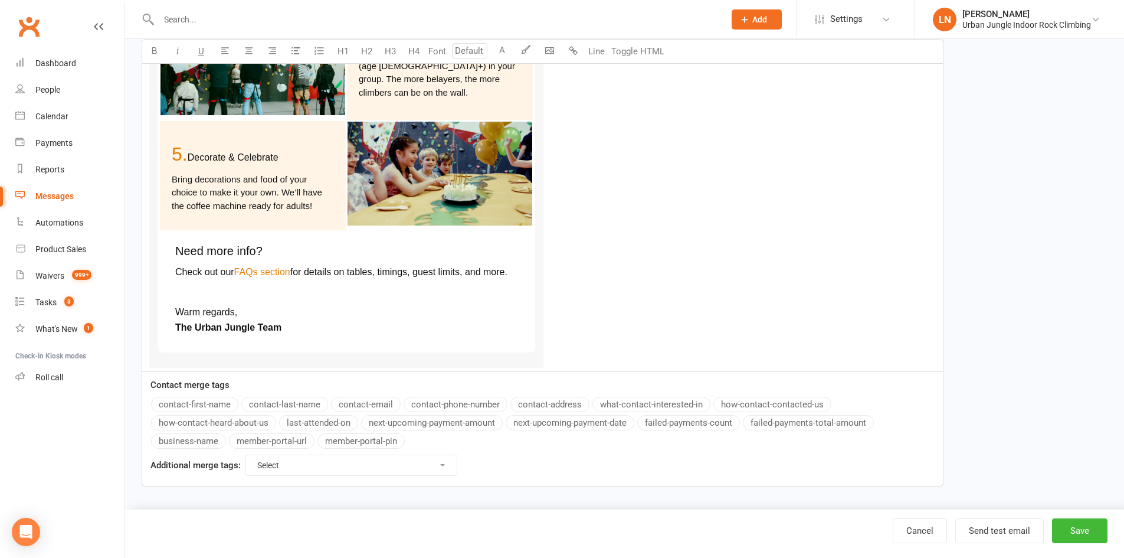
scroll to position [1052, 0]
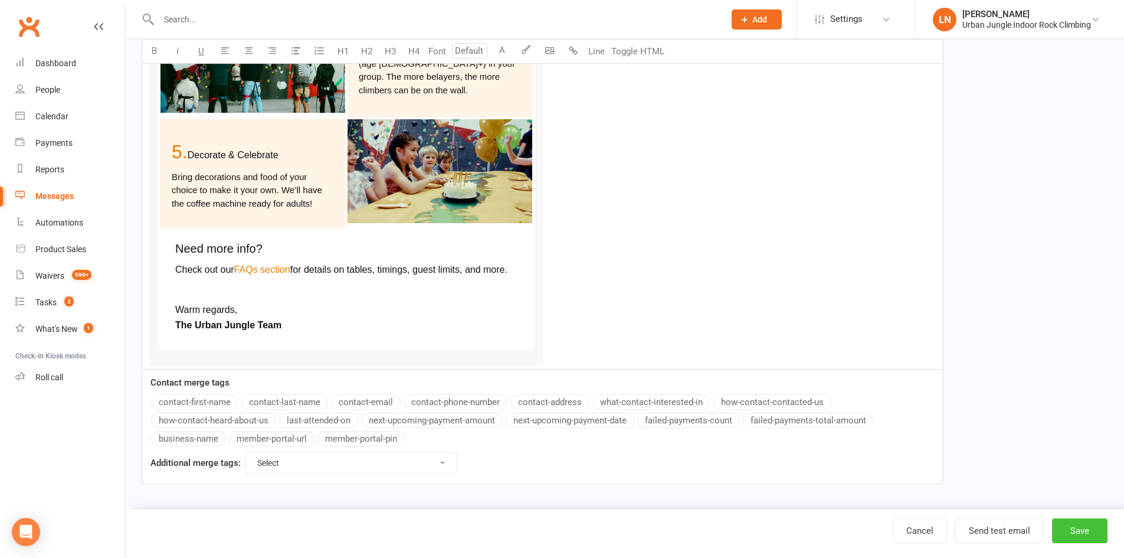
click at [1085, 527] on button "Save" at bounding box center [1079, 530] width 55 height 25
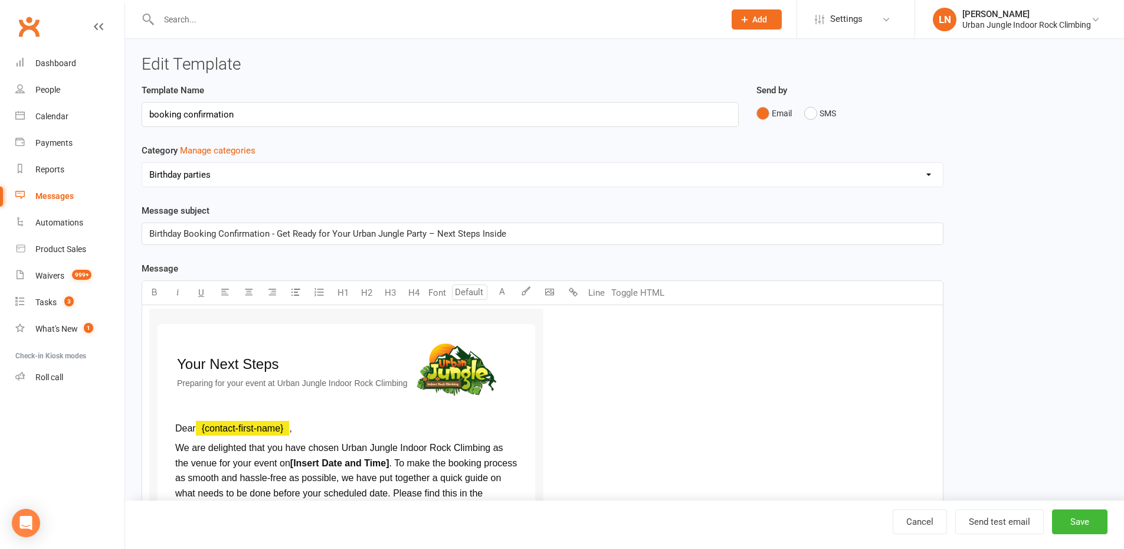
select select "grid"
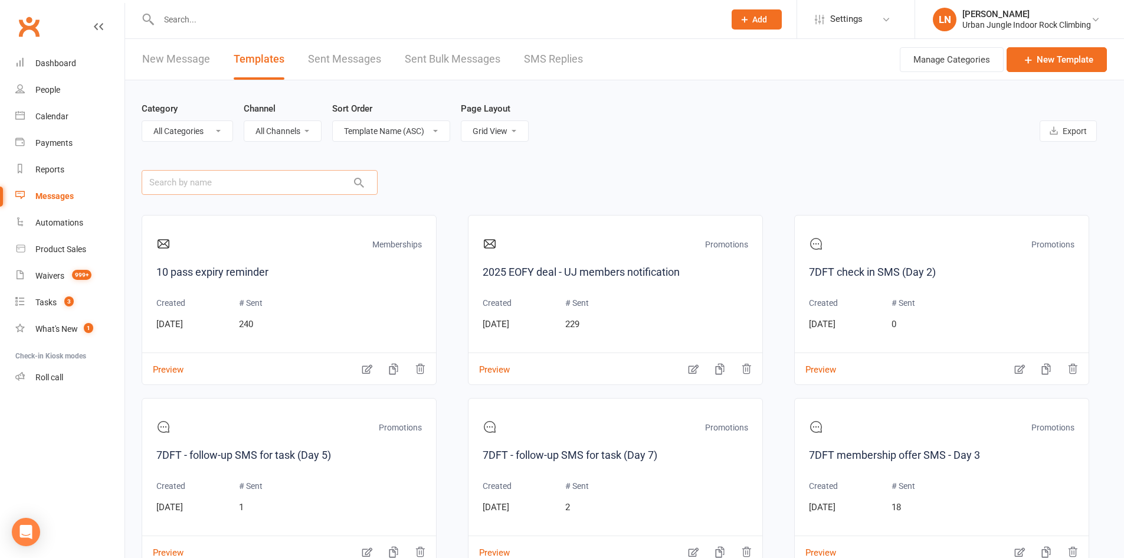
click at [241, 174] on input "text" at bounding box center [260, 182] width 236 height 25
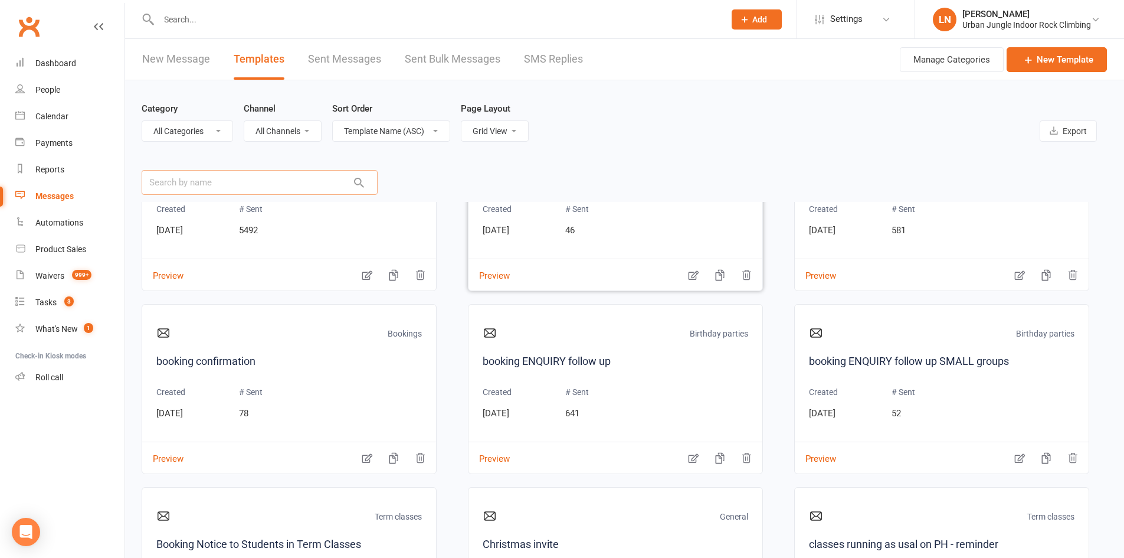
scroll to position [826, 0]
click at [371, 132] on select "Template Name (ASC) Template Name (DESC) Type (ASC) Type (DESC) Category (ASC) …" at bounding box center [391, 131] width 117 height 20
click at [334, 121] on select "Template Name (ASC) Template Name (DESC) Type (ASC) Type (DESC) Category (ASC) …" at bounding box center [391, 131] width 117 height 20
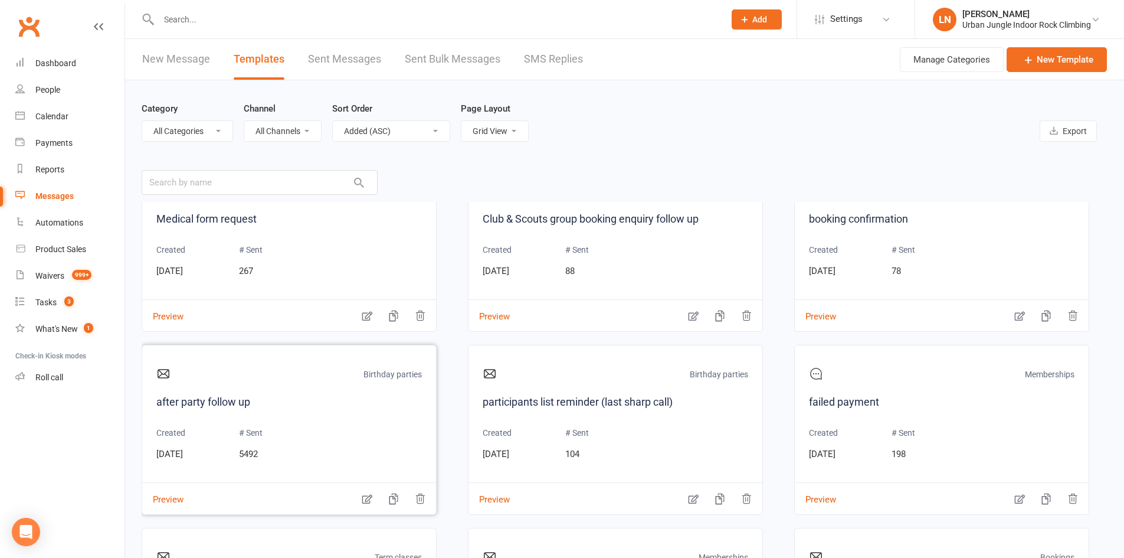
scroll to position [0, 0]
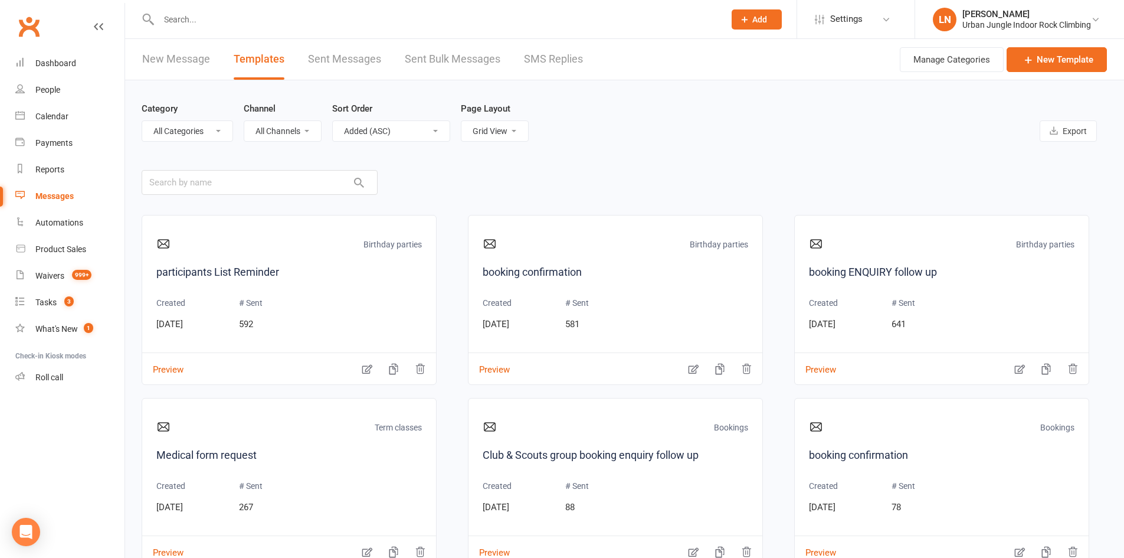
click at [436, 133] on select "Template Name (ASC) Template Name (DESC) Type (ASC) Type (DESC) Category (ASC) …" at bounding box center [391, 131] width 117 height 20
select select "added_on-desc"
click at [334, 121] on select "Template Name (ASC) Template Name (DESC) Type (ASC) Type (DESC) Category (ASC) …" at bounding box center [391, 131] width 117 height 20
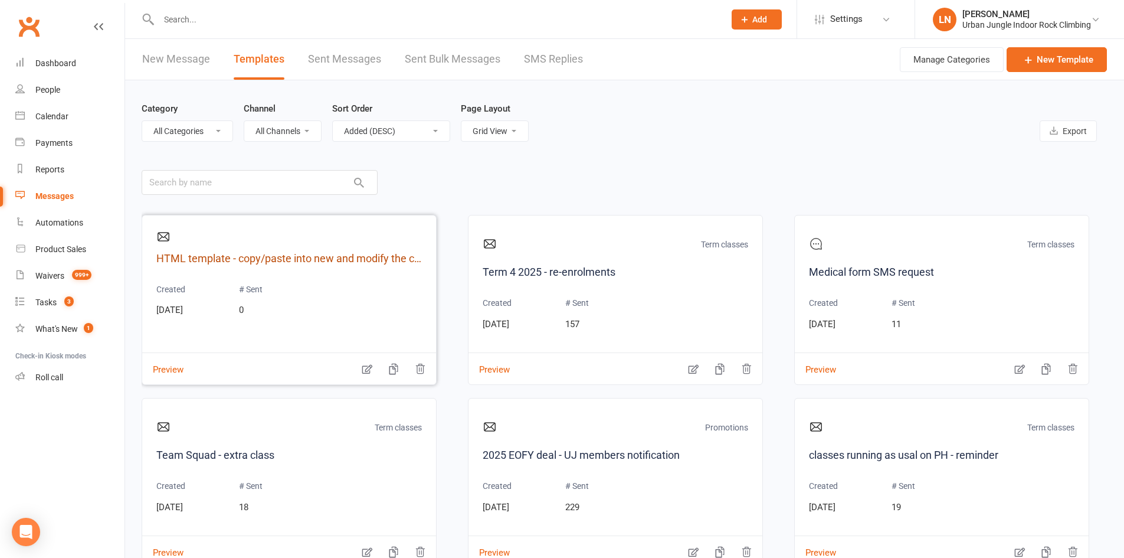
click at [258, 261] on link "HTML template - copy/paste into new and modify the content" at bounding box center [289, 258] width 266 height 17
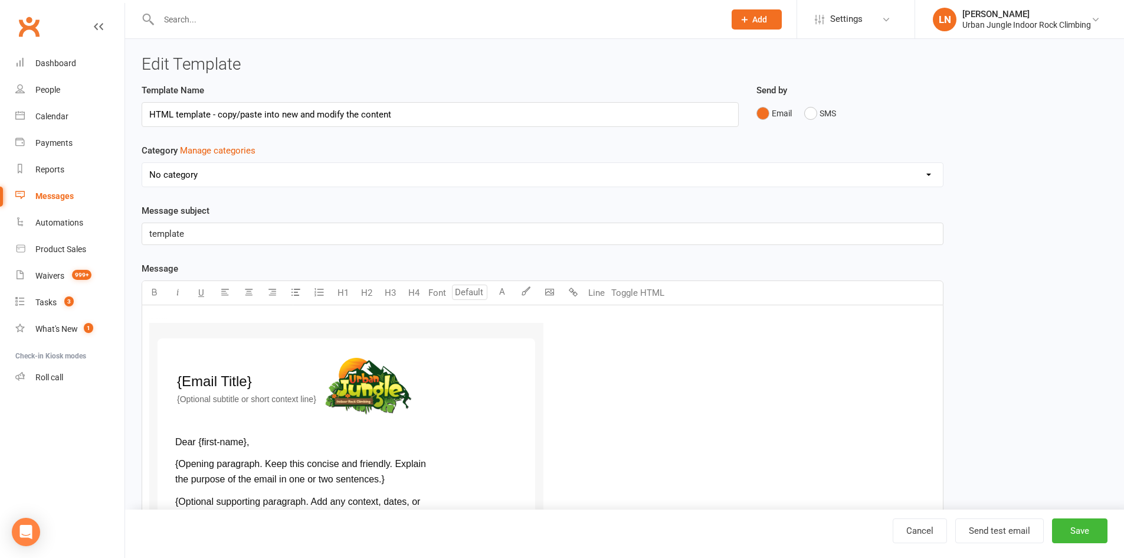
select select "added_on-desc"
select select "grid"
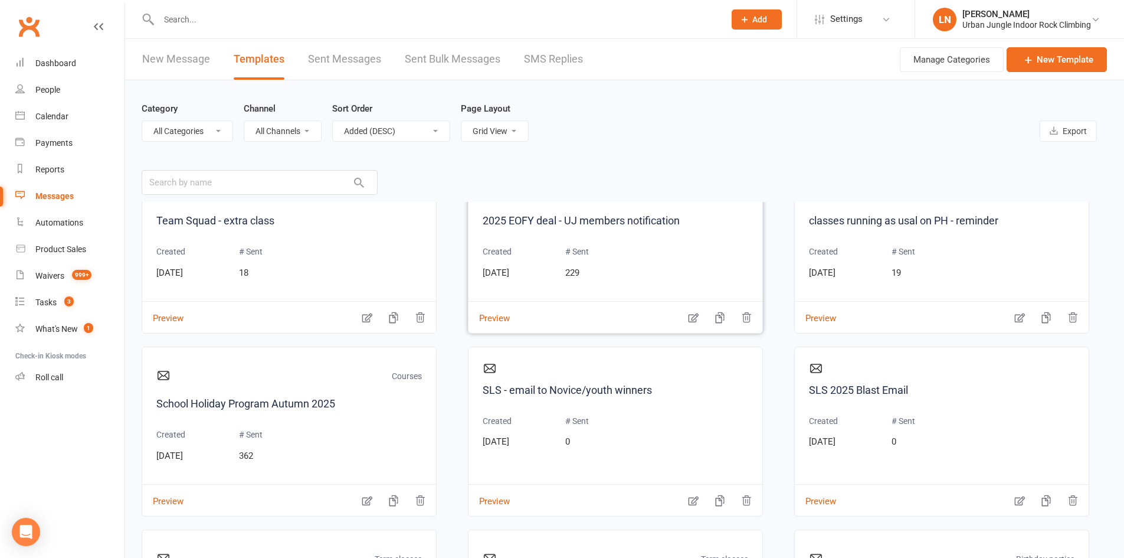
scroll to position [236, 0]
click at [215, 214] on link "Team Squad - extra class" at bounding box center [289, 219] width 266 height 17
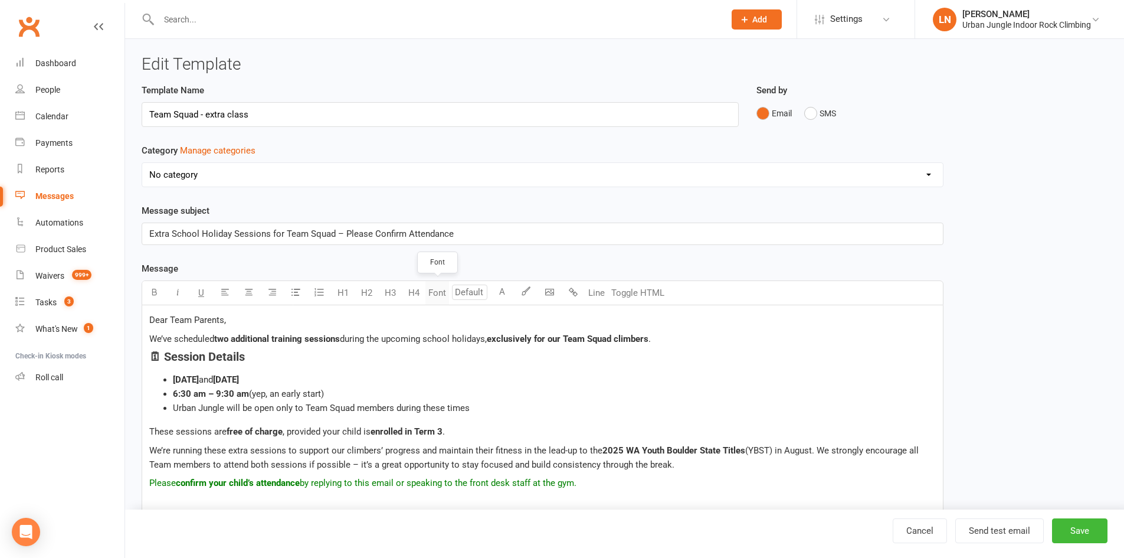
select select "17178"
select select "added_on-desc"
select select "grid"
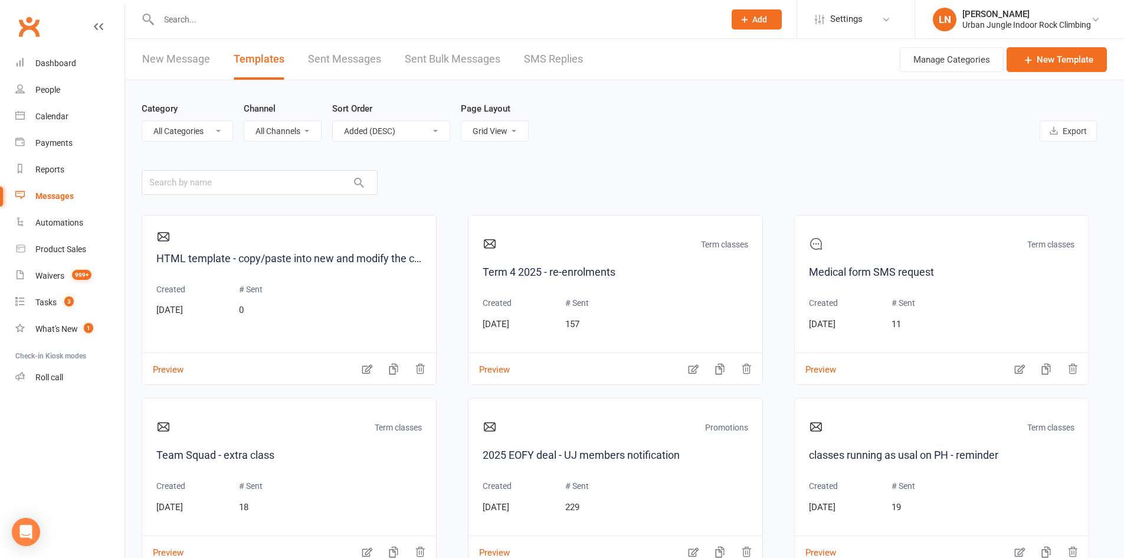
click at [212, 168] on main "Category All Categories (No category) Birthday parties Bookings Courses General…" at bounding box center [625, 364] width 966 height 568
click at [202, 171] on input "text" at bounding box center [260, 182] width 236 height 25
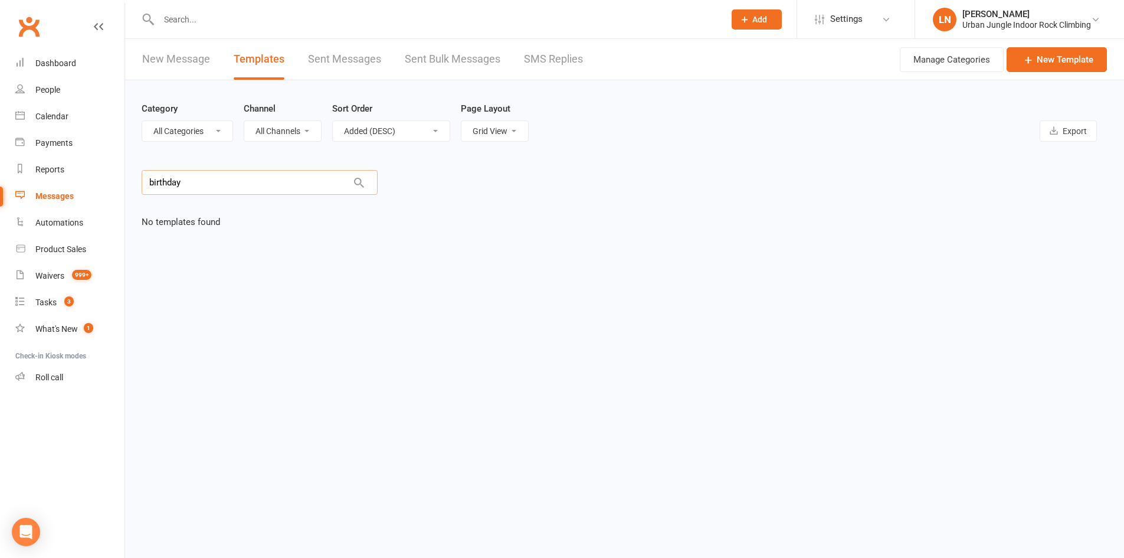
drag, startPoint x: 0, startPoint y: 172, endPoint x: 0, endPoint y: 89, distance: 83.8
click at [0, 150] on ui-view "Prospect Member Non-attending contact Class / event Appointment Task Membership…" at bounding box center [562, 333] width 1124 height 661
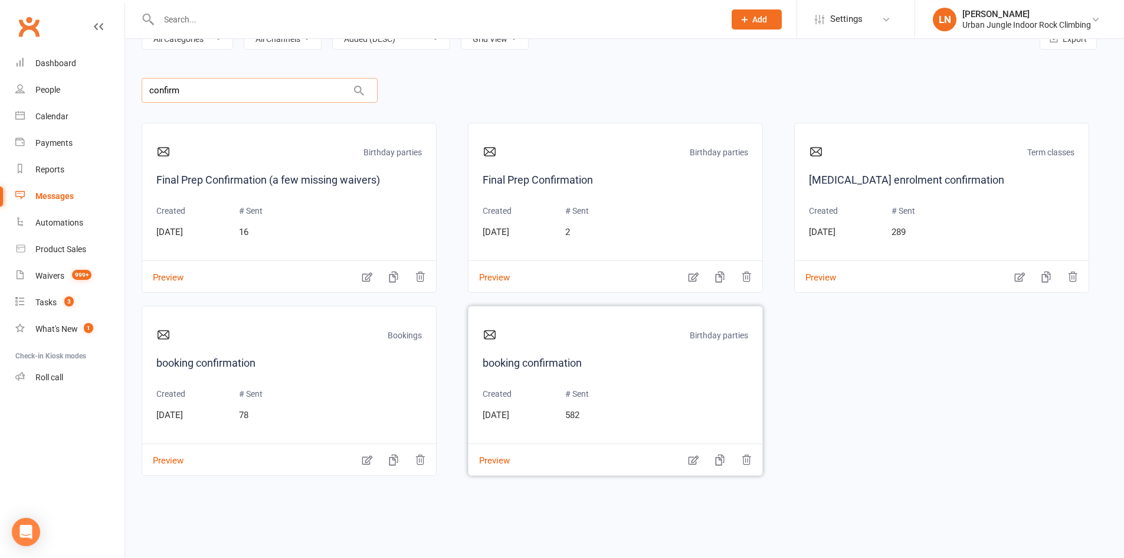
scroll to position [118, 0]
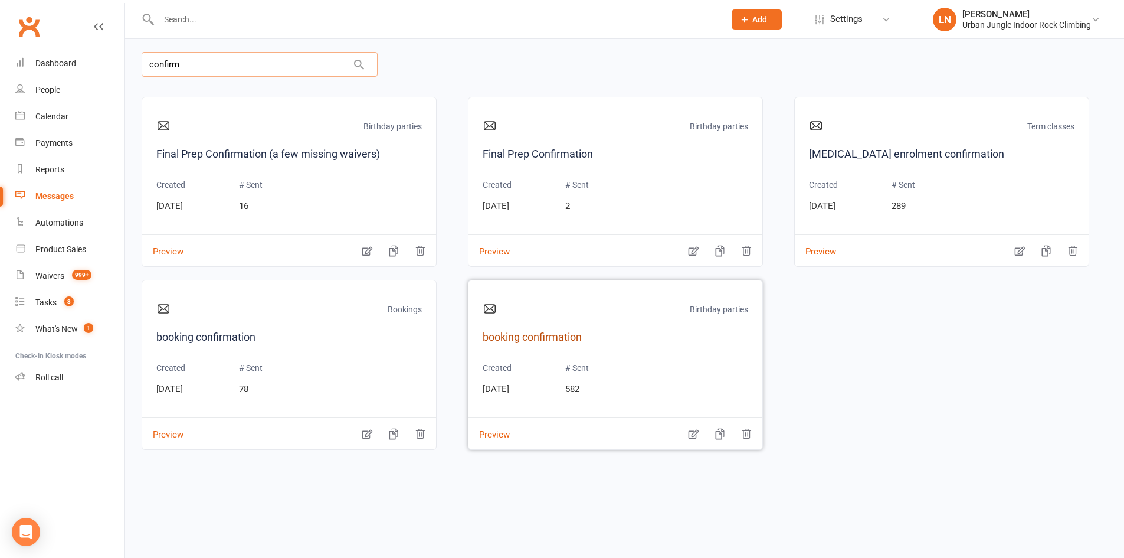
type input "confirm"
click at [536, 335] on link "booking confirmation" at bounding box center [616, 337] width 266 height 17
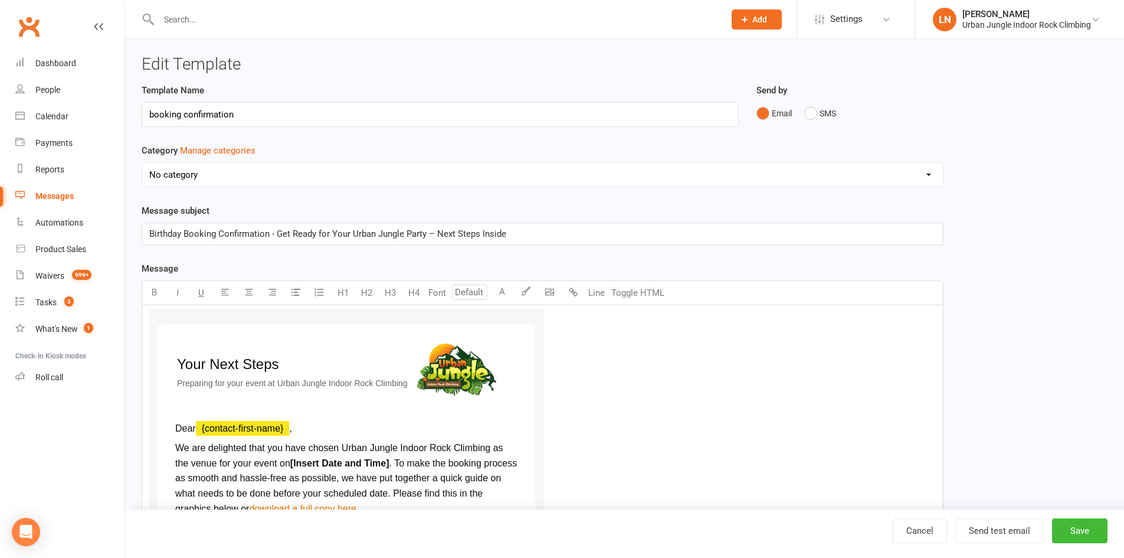
select select "6278"
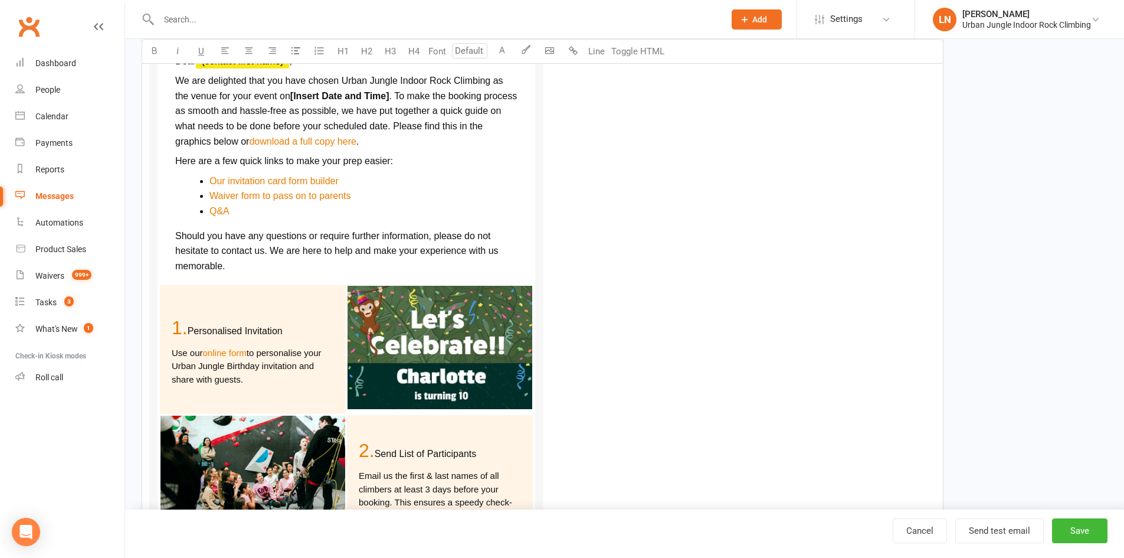
scroll to position [354, 0]
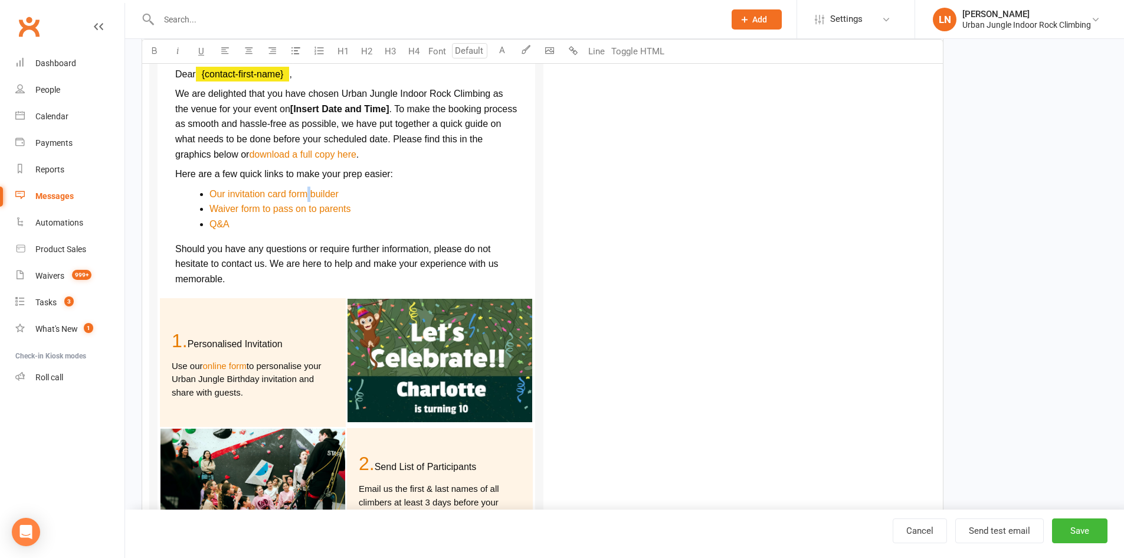
click at [308, 188] on li "$ Our invitation card form builder $" at bounding box center [363, 193] width 308 height 15
click at [308, 192] on span "Our invitation card form builder" at bounding box center [273, 194] width 129 height 10
click at [317, 195] on span "Our invitation card form builder" at bounding box center [273, 194] width 129 height 10
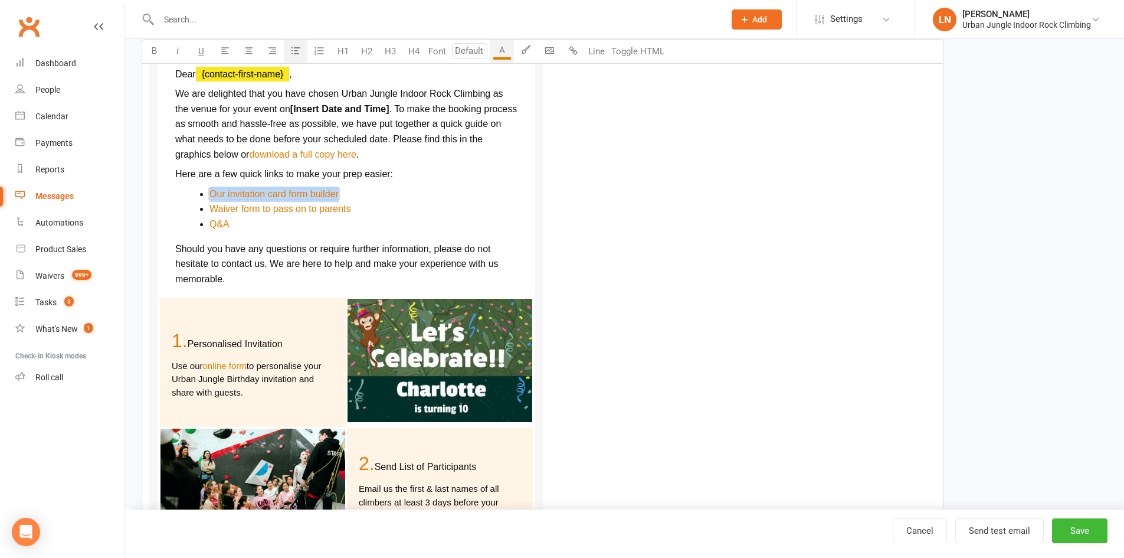
click at [317, 195] on span "Our invitation card form builder" at bounding box center [273, 194] width 129 height 10
drag, startPoint x: 317, startPoint y: 195, endPoint x: 306, endPoint y: 194, distance: 10.6
click at [306, 194] on span "Our invitation card form builder" at bounding box center [273, 194] width 129 height 10
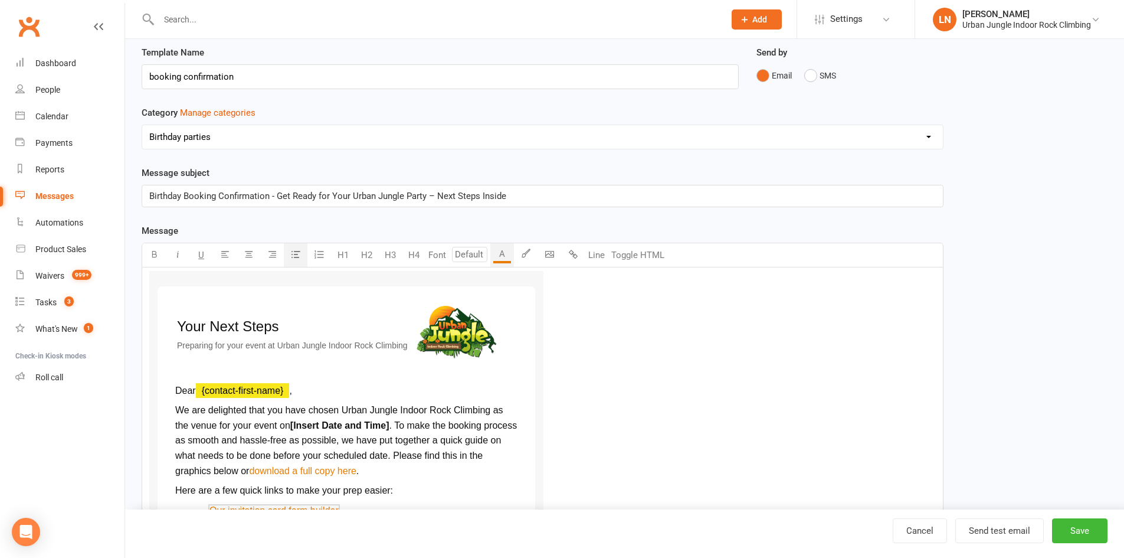
scroll to position [0, 0]
